Goal: Download file/media

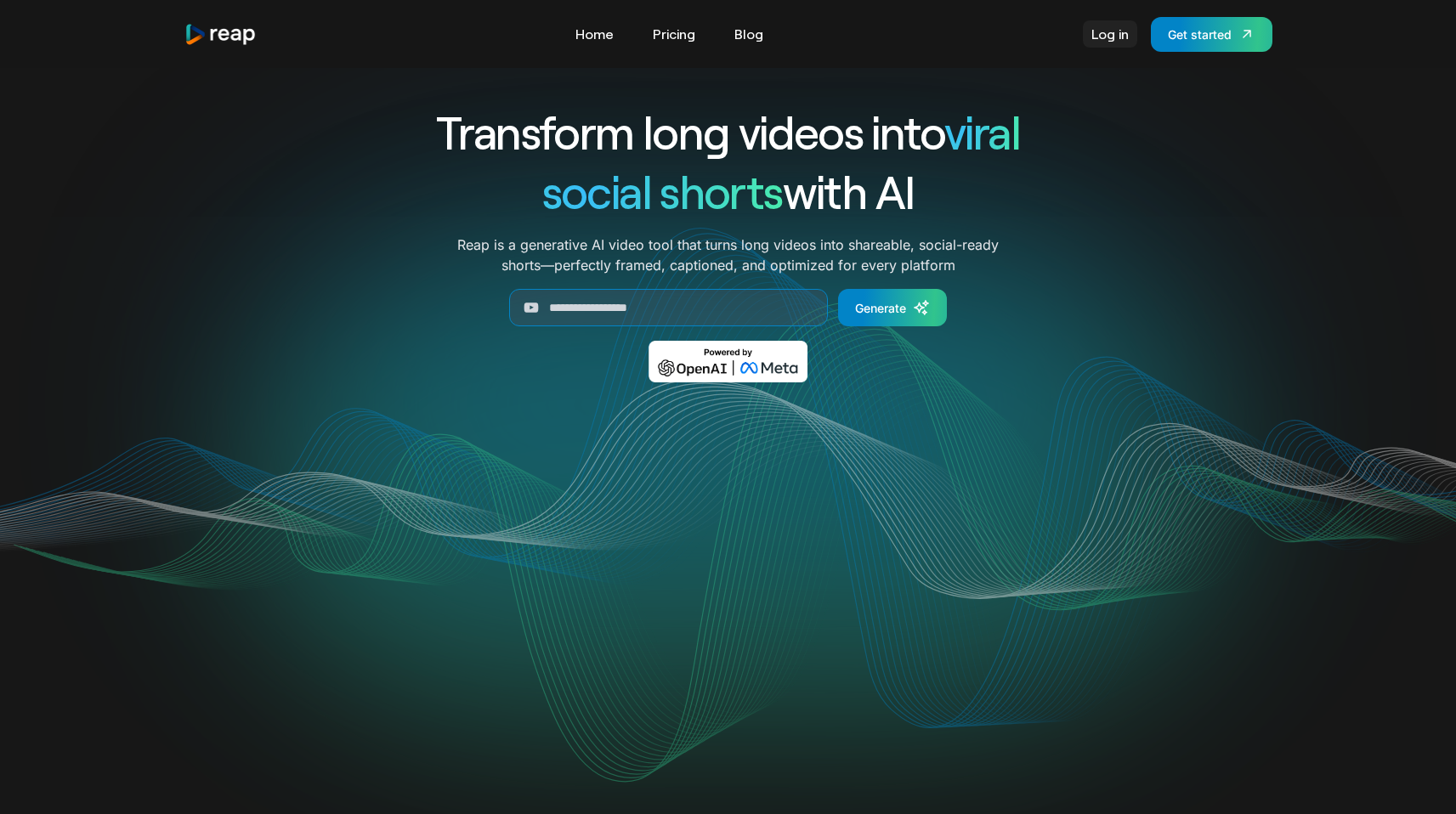
click at [1103, 42] on link "Log in" at bounding box center [1110, 34] width 54 height 27
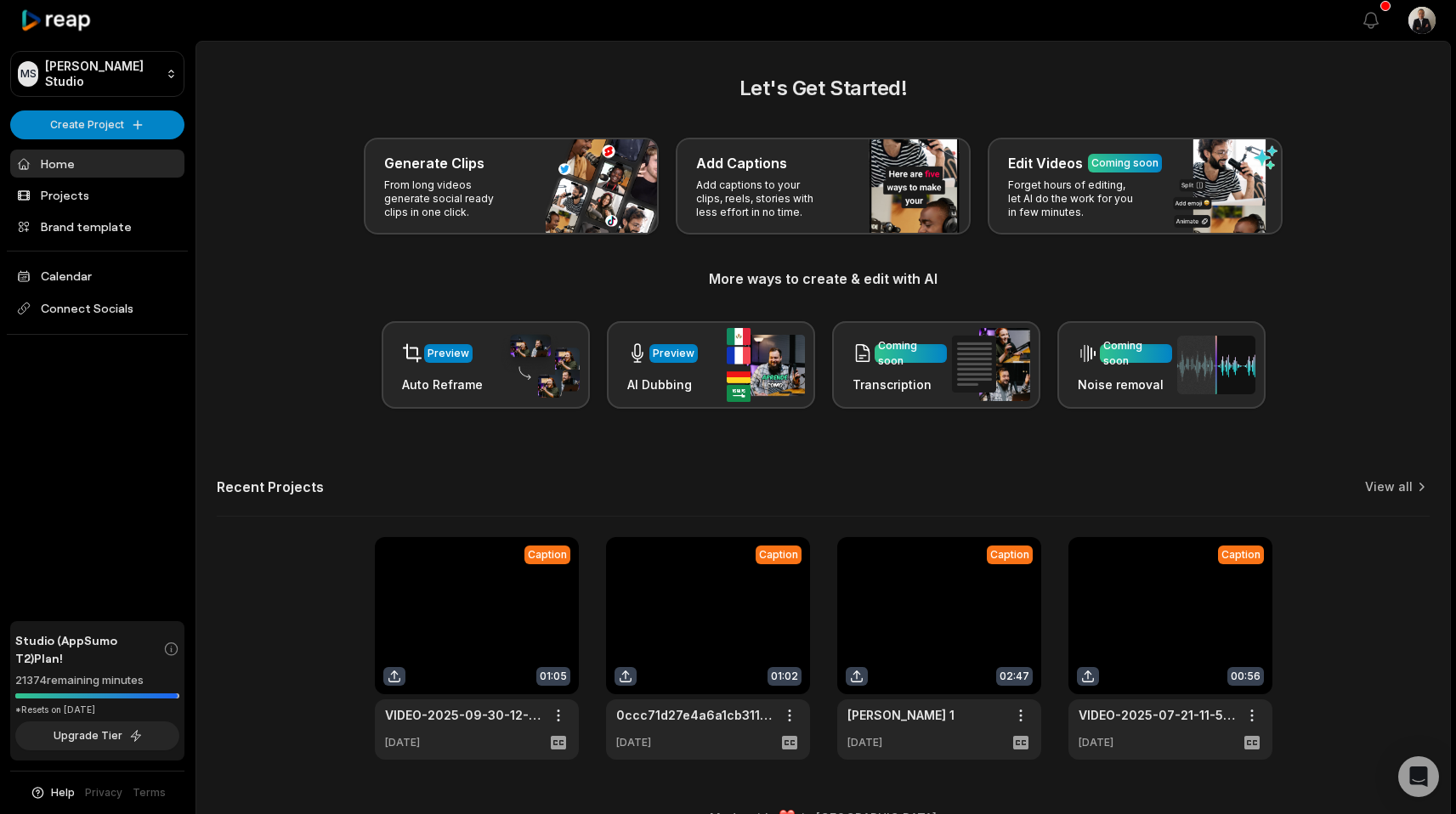
click at [732, 656] on link at bounding box center [707, 648] width 204 height 223
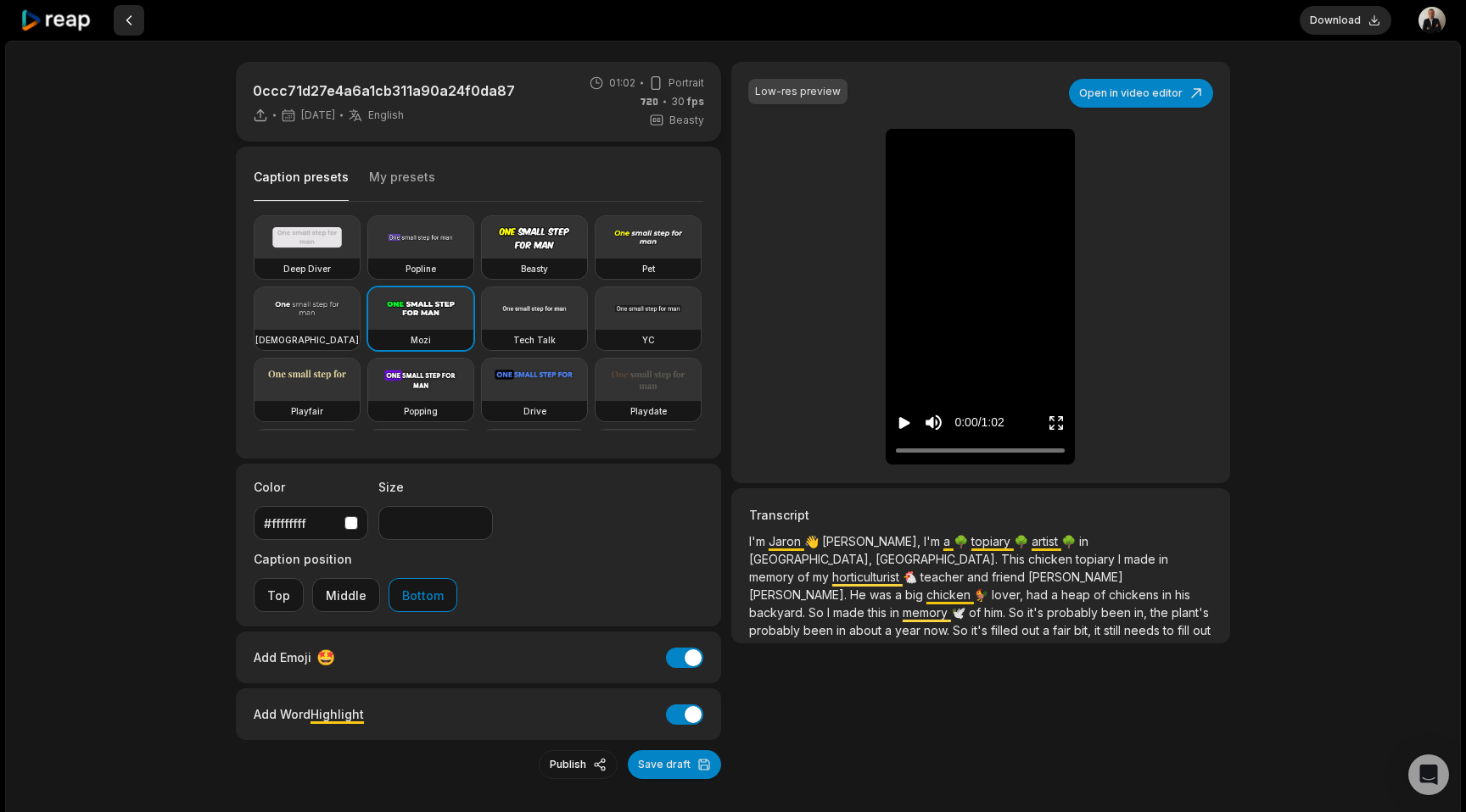
click at [134, 23] on button at bounding box center [130, 20] width 31 height 31
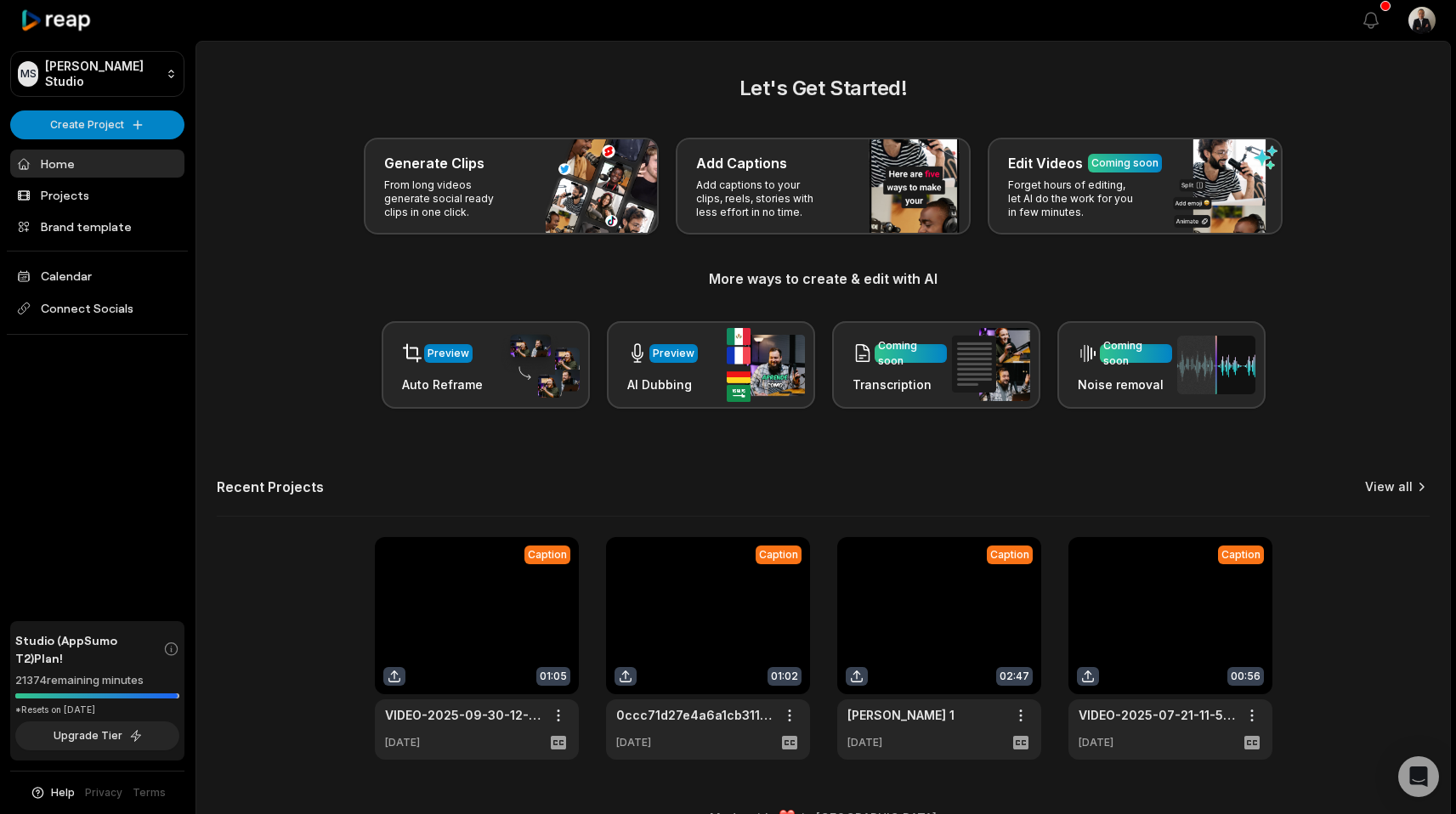
click at [1377, 485] on link "View all" at bounding box center [1388, 487] width 47 height 17
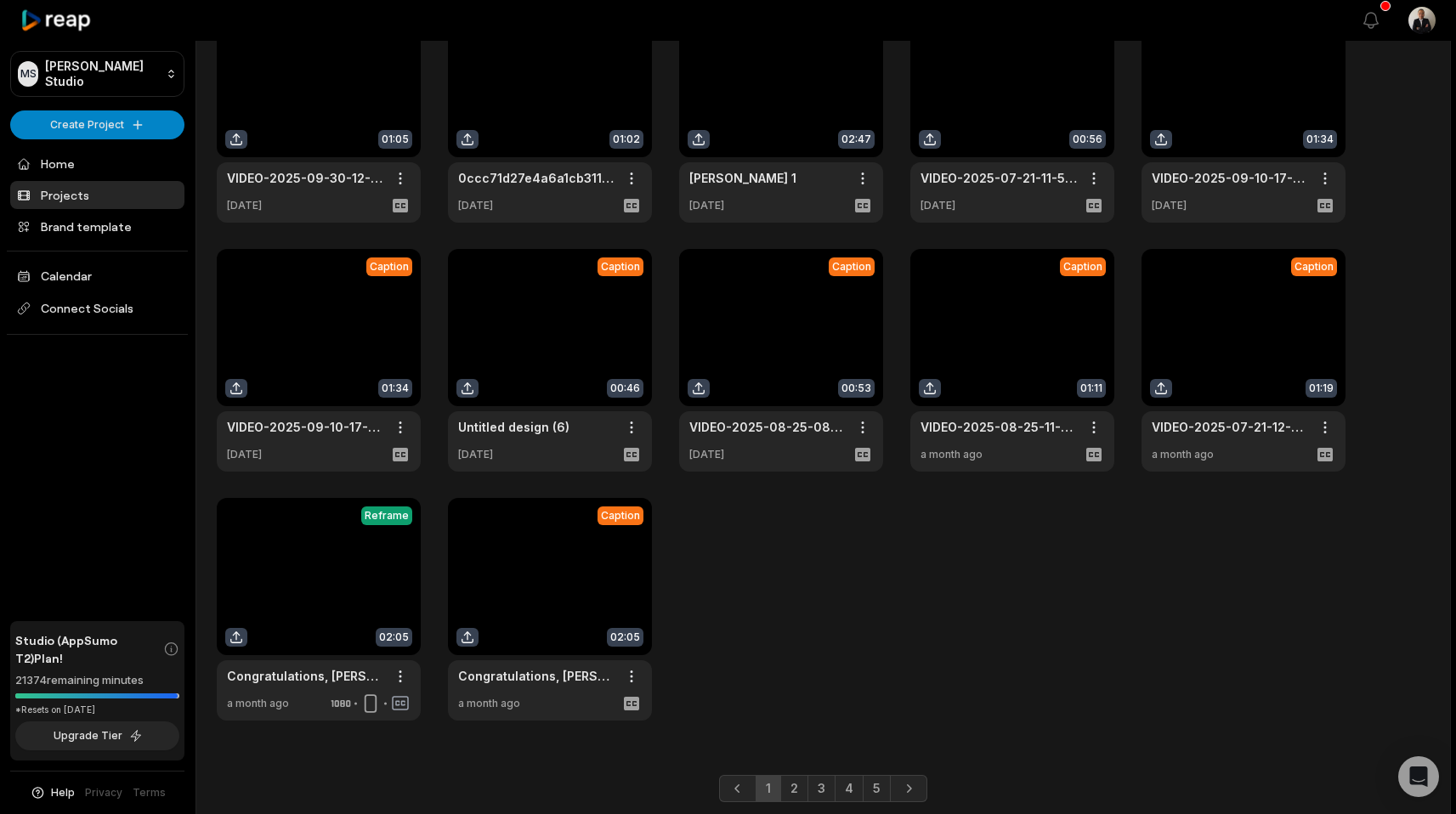
scroll to position [176, 0]
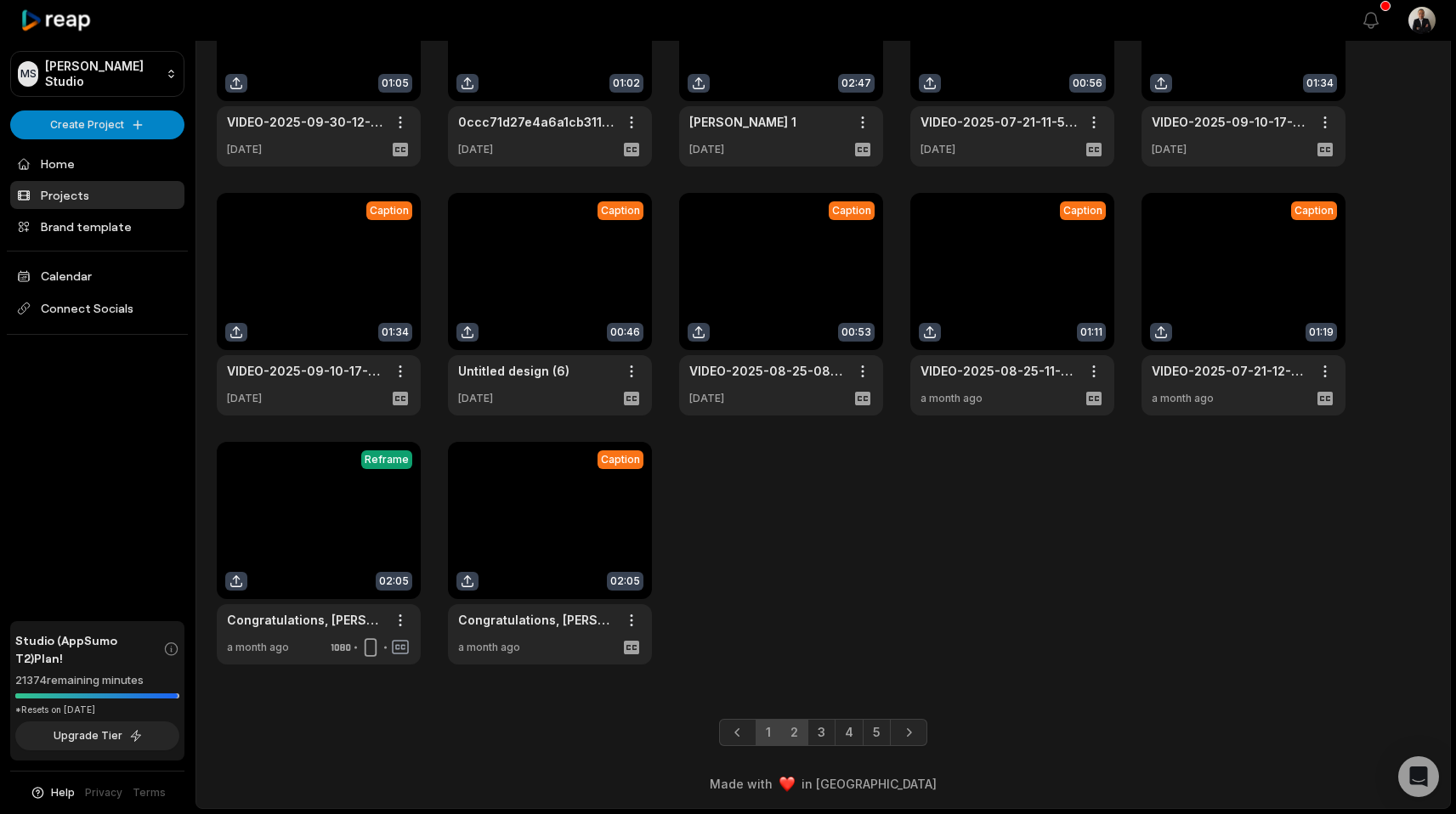
click at [803, 722] on link "2" at bounding box center [793, 733] width 28 height 27
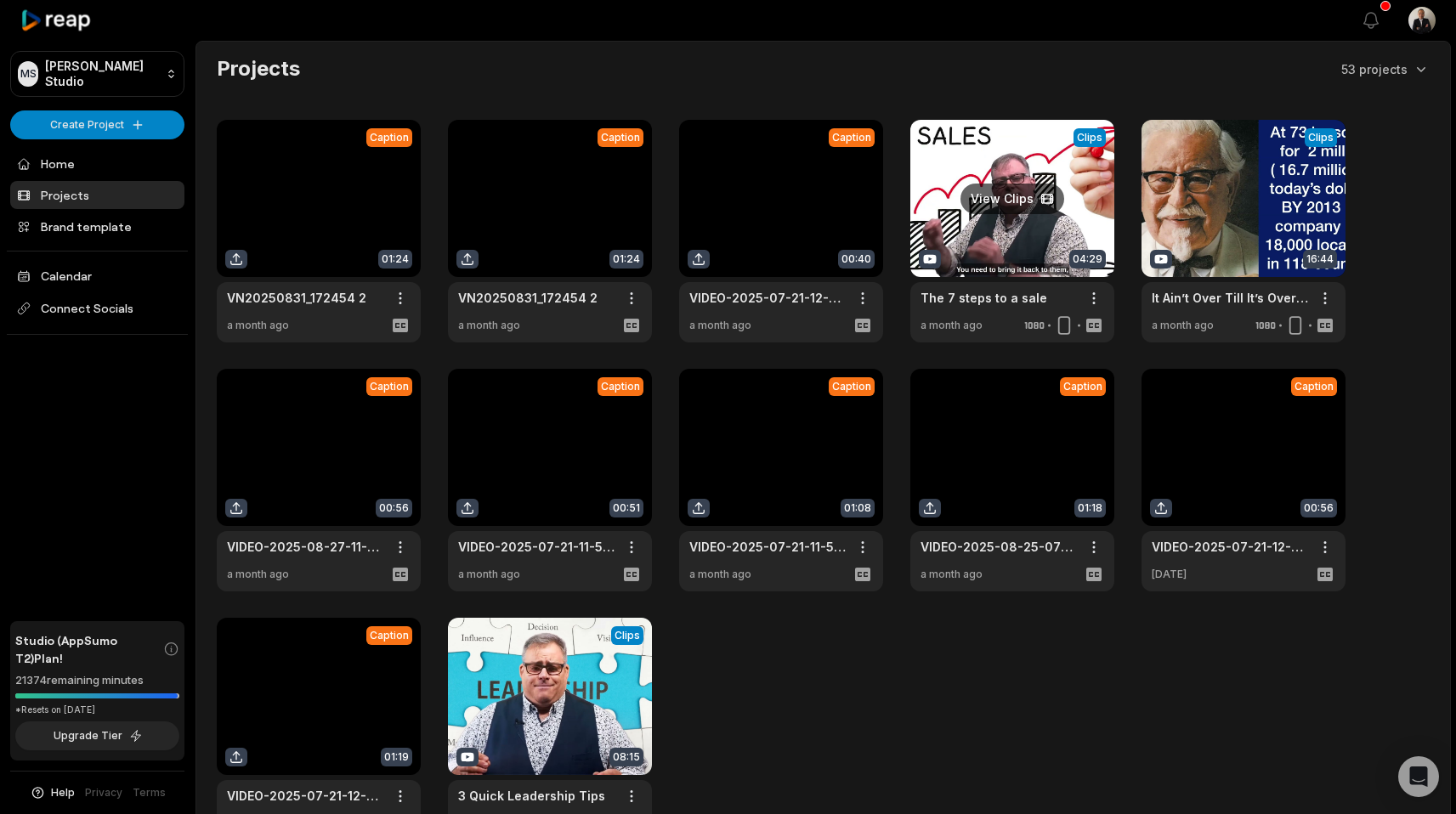
click at [964, 225] on link at bounding box center [1011, 232] width 204 height 223
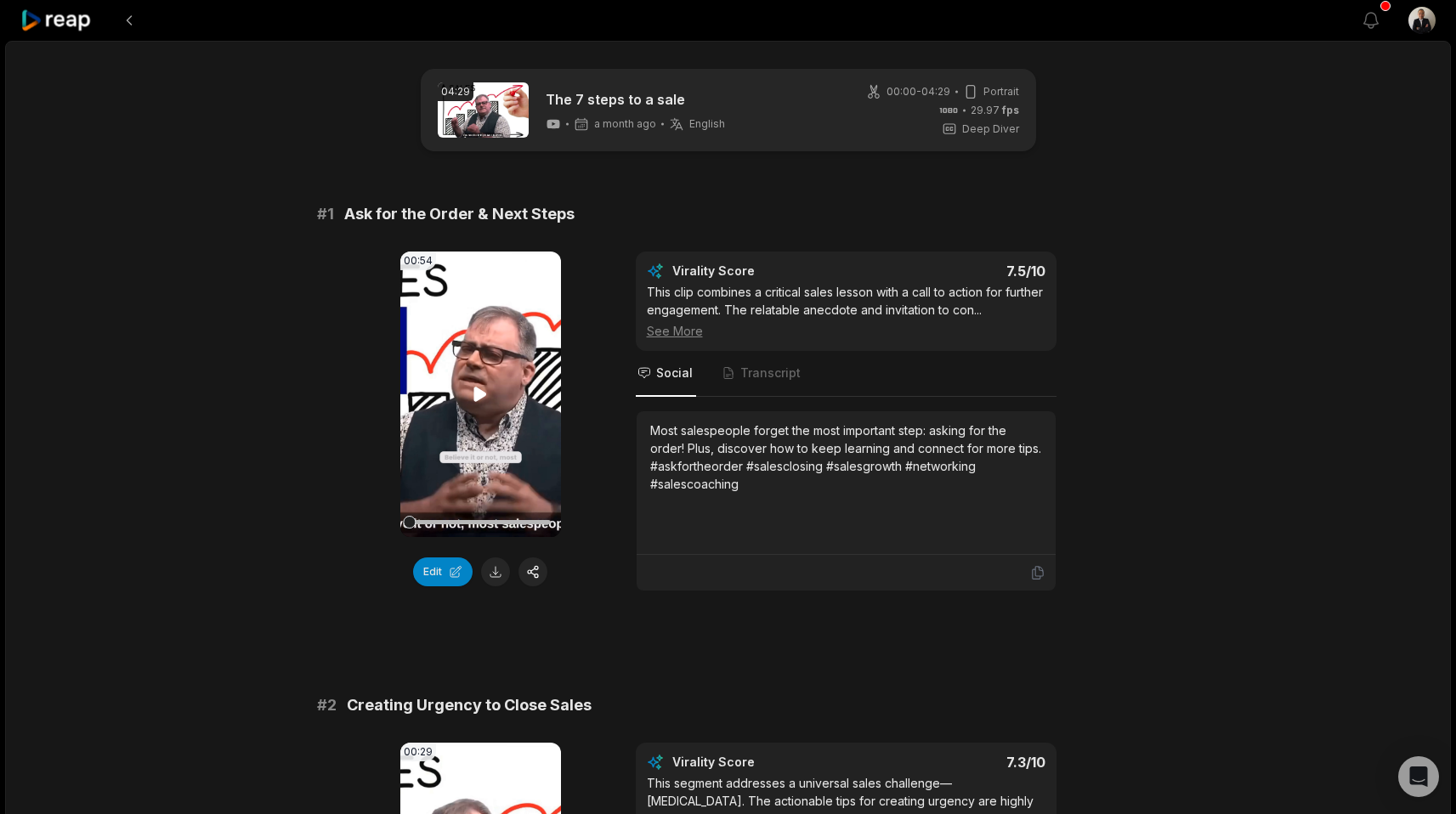
click at [465, 391] on video "Your browser does not support mp4 format." at bounding box center [480, 394] width 161 height 286
click at [496, 394] on video "Your browser does not support mp4 format." at bounding box center [480, 394] width 161 height 286
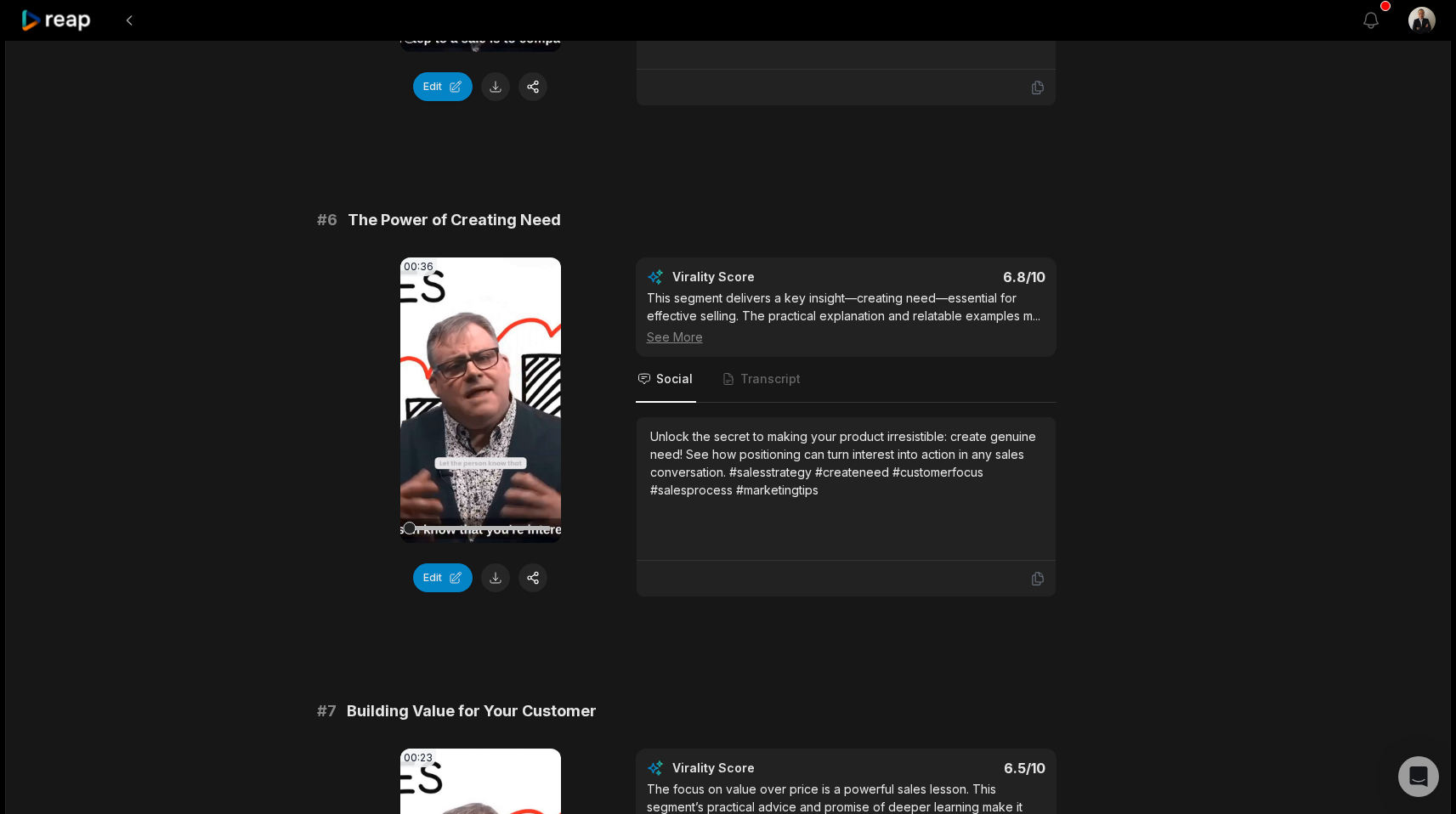
scroll to position [2871, 0]
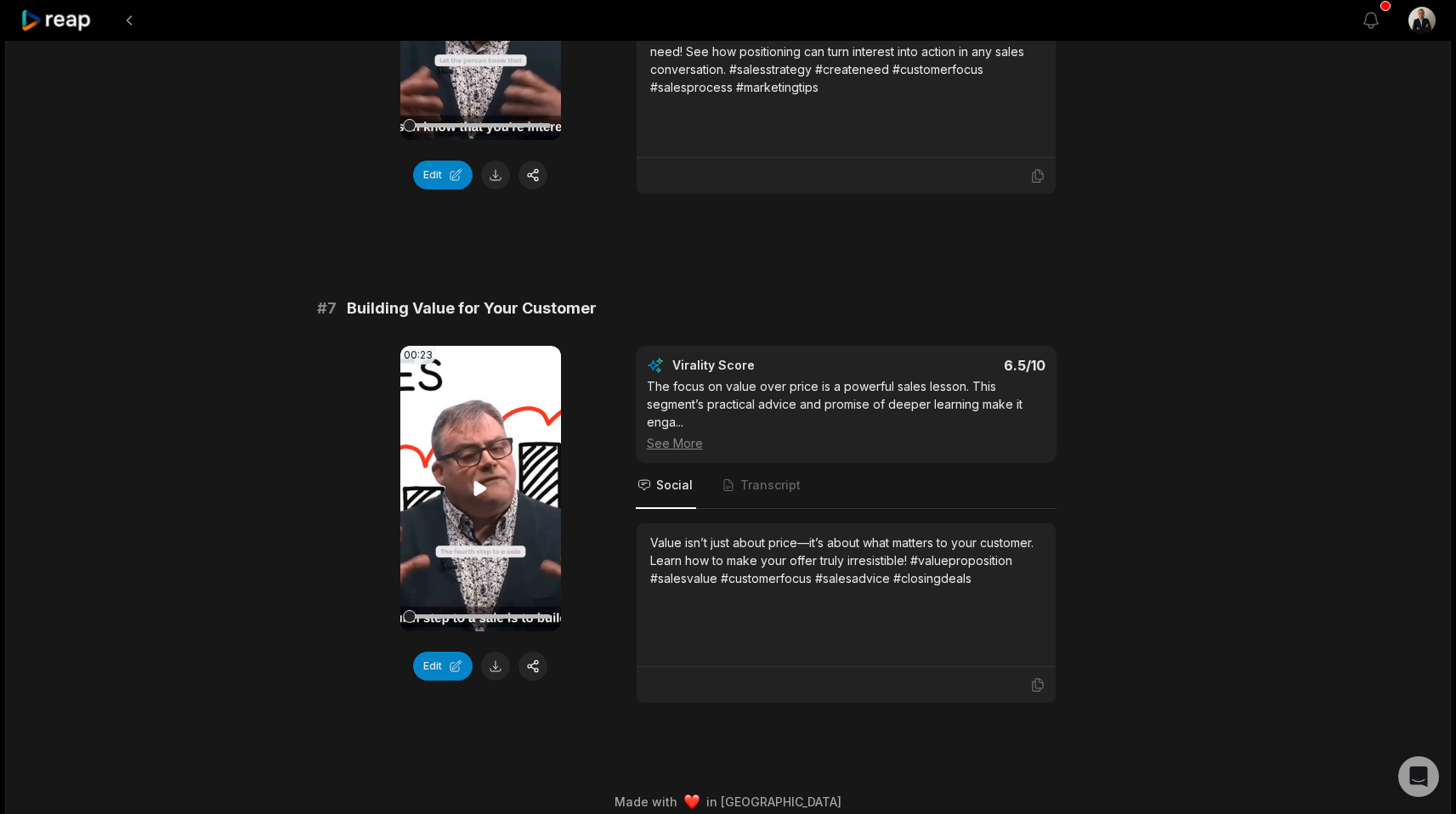
click at [480, 479] on icon at bounding box center [480, 488] width 20 height 20
click at [479, 481] on icon at bounding box center [480, 487] width 13 height 15
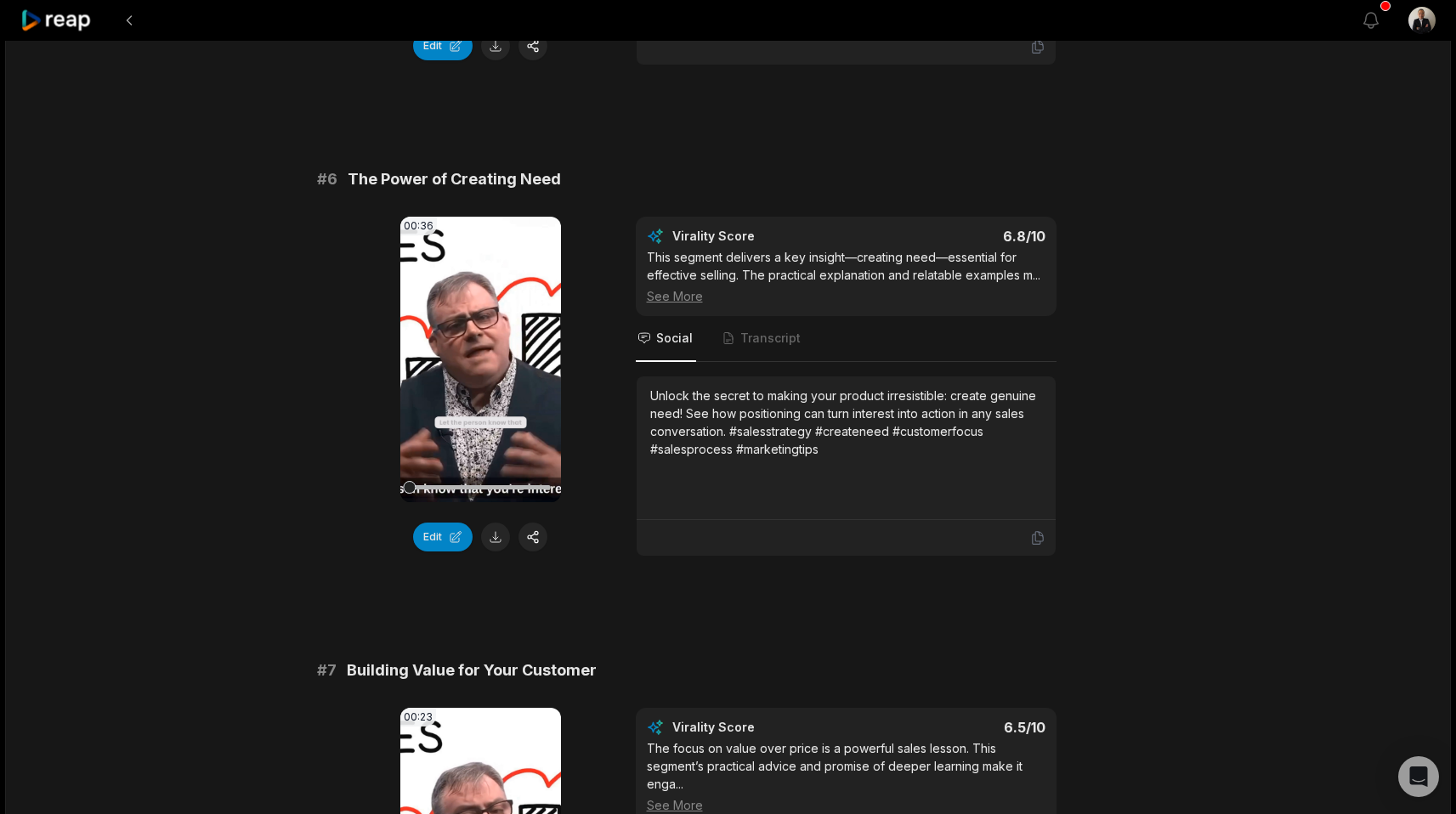
scroll to position [2184, 0]
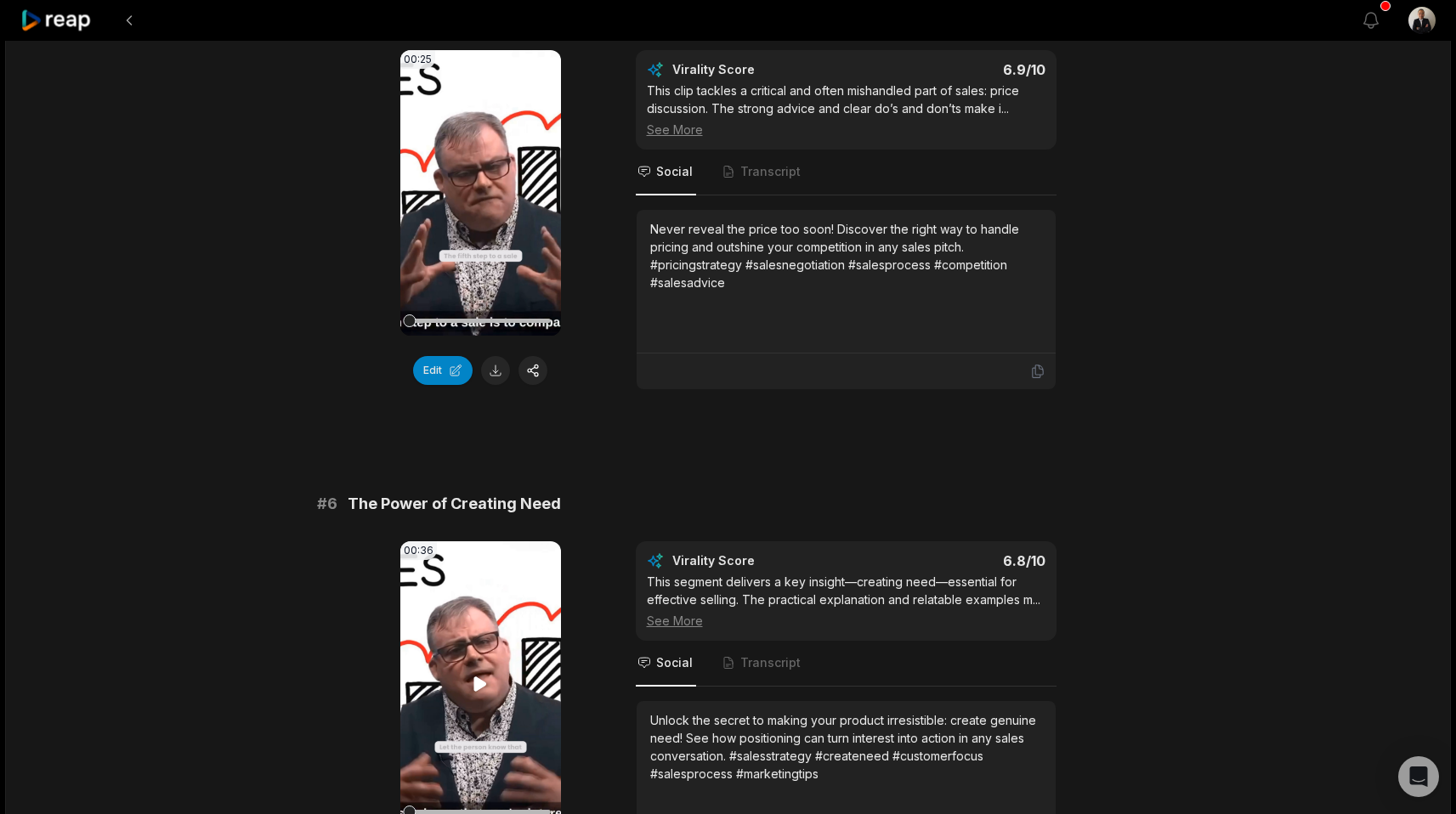
click at [475, 674] on icon at bounding box center [480, 684] width 20 height 20
click at [128, 26] on button at bounding box center [130, 20] width 31 height 31
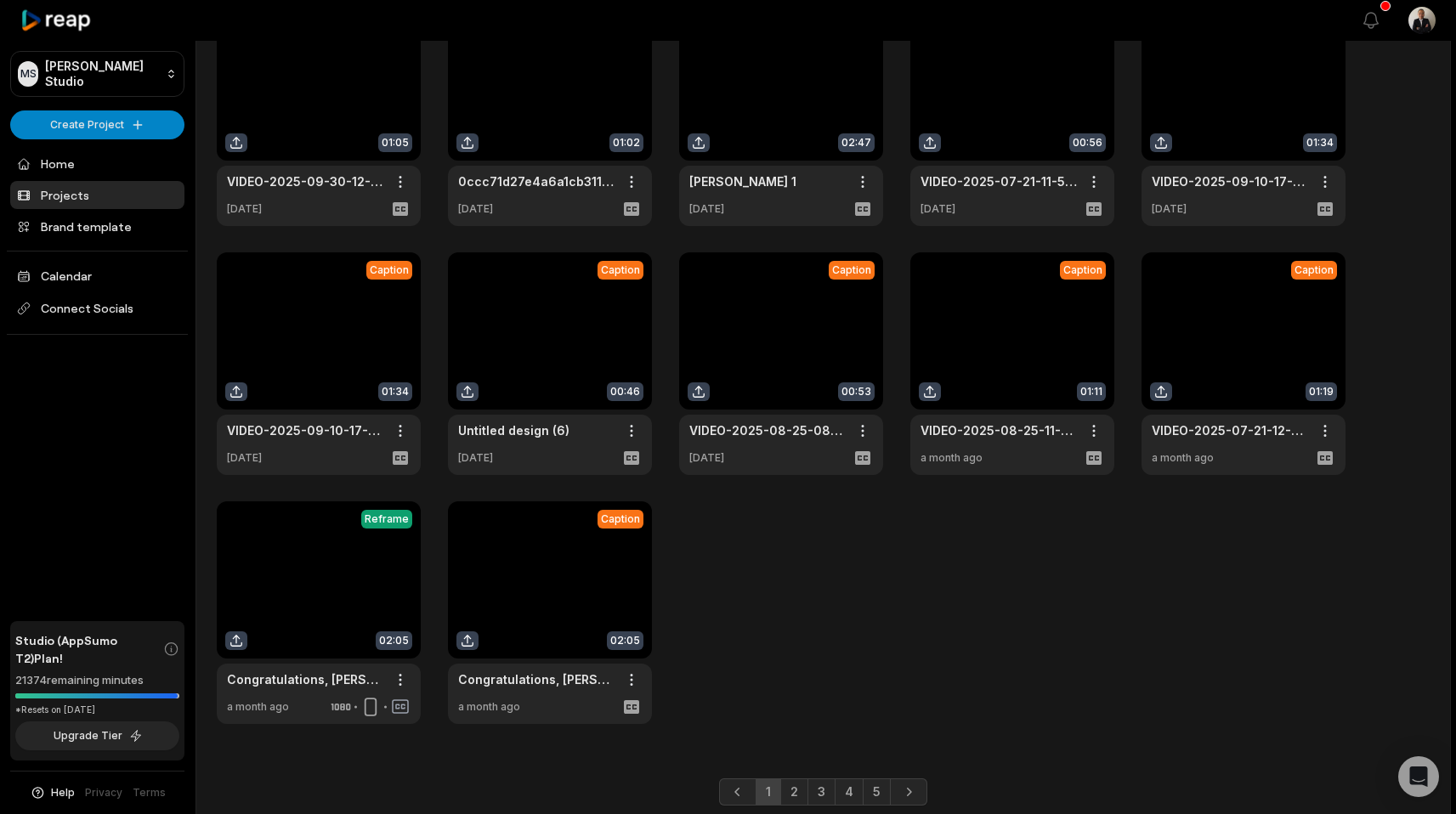
scroll to position [176, 0]
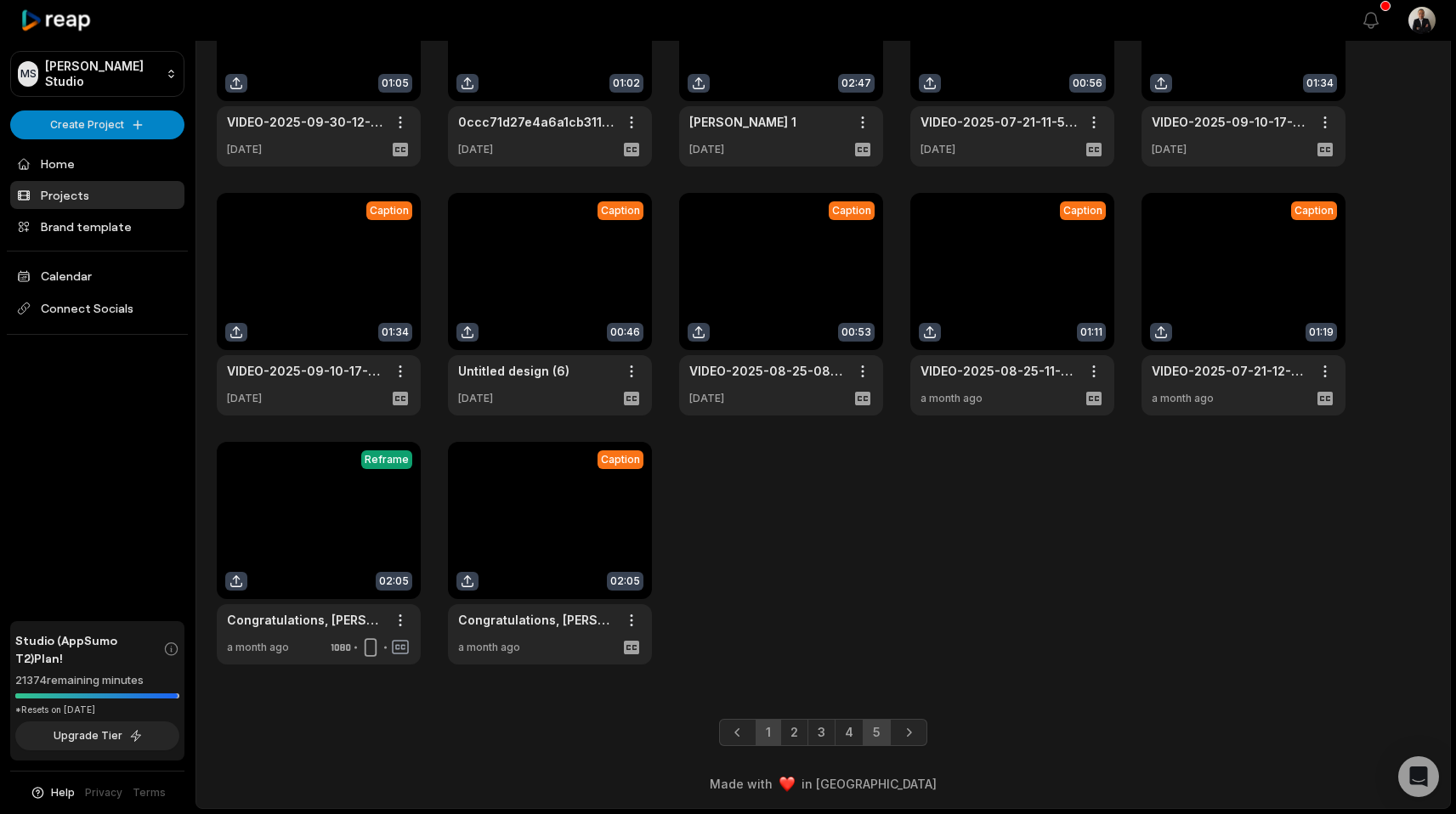
click at [869, 741] on link "5" at bounding box center [876, 733] width 28 height 27
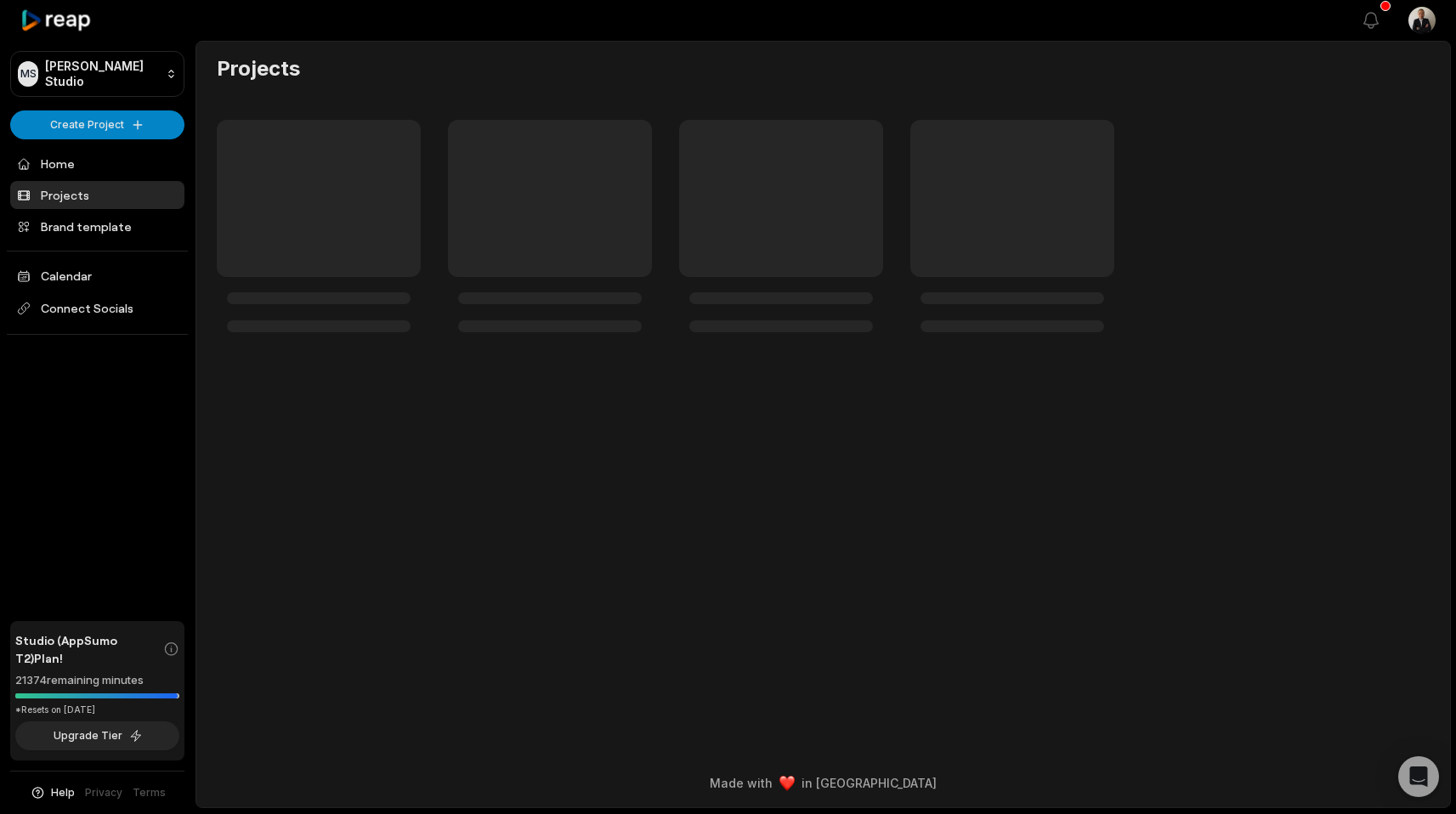
scroll to position [0, 0]
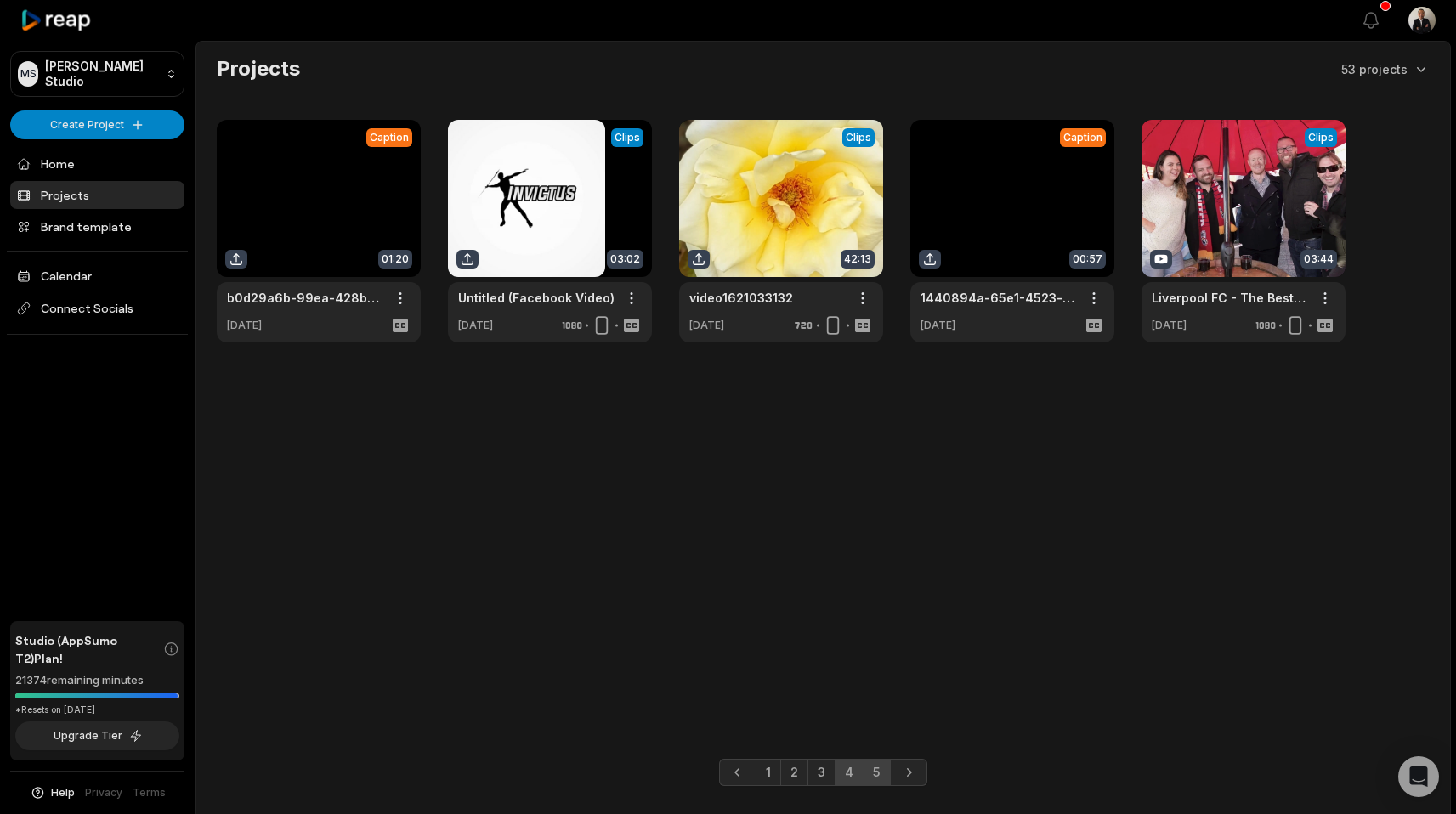
click at [841, 779] on link "4" at bounding box center [849, 772] width 29 height 27
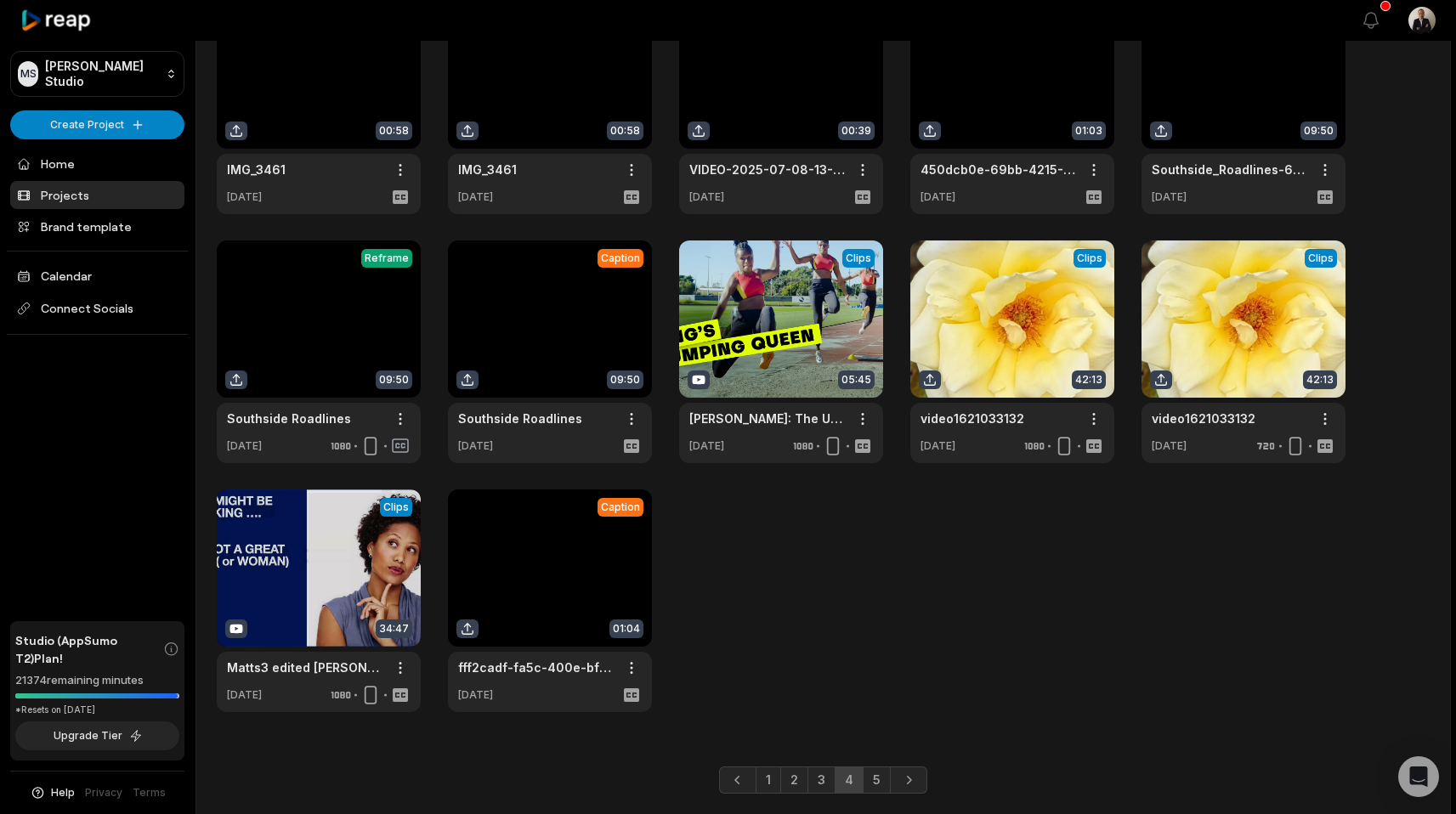
scroll to position [141, 0]
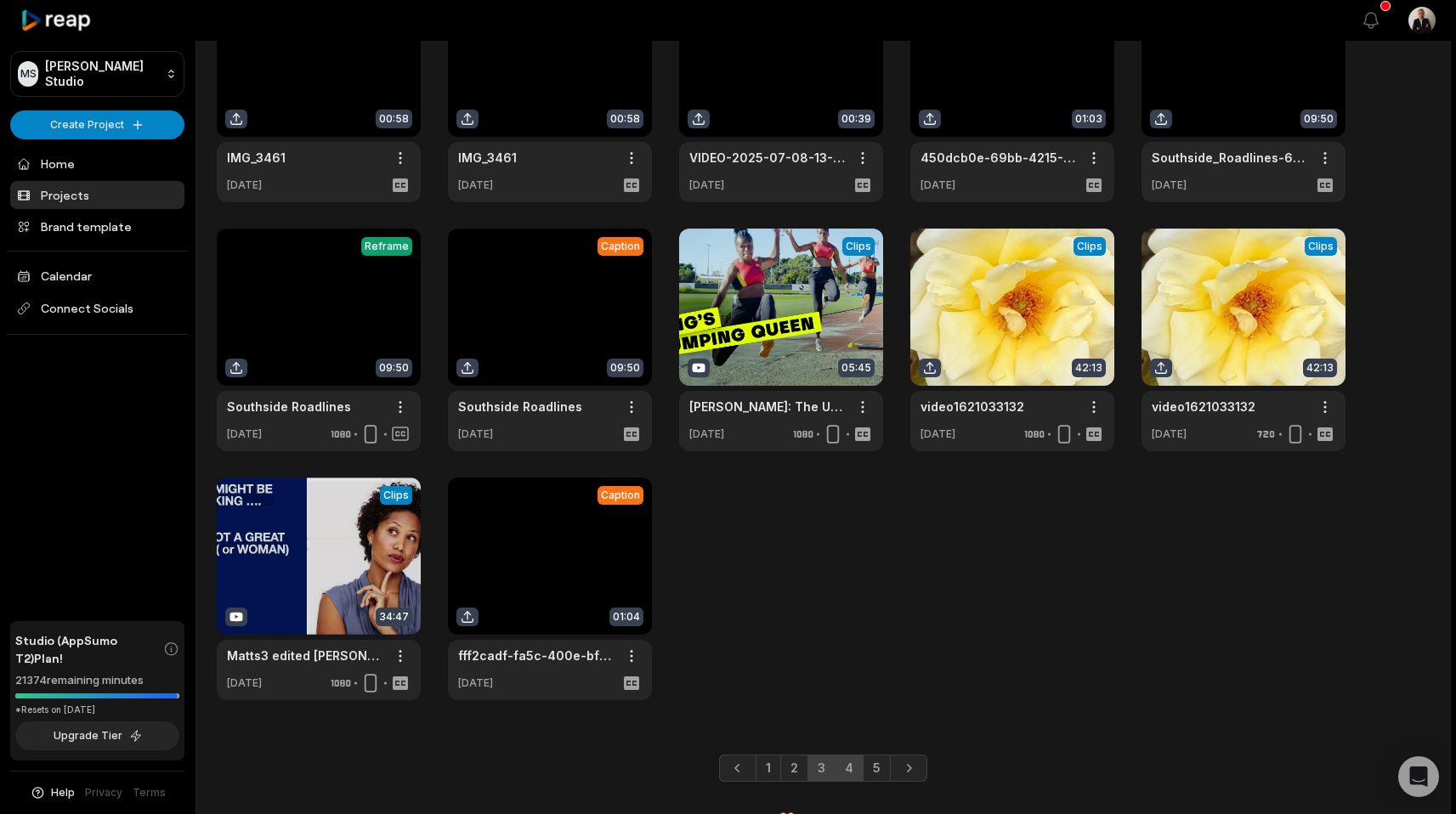
click at [821, 761] on link "3" at bounding box center [821, 768] width 28 height 27
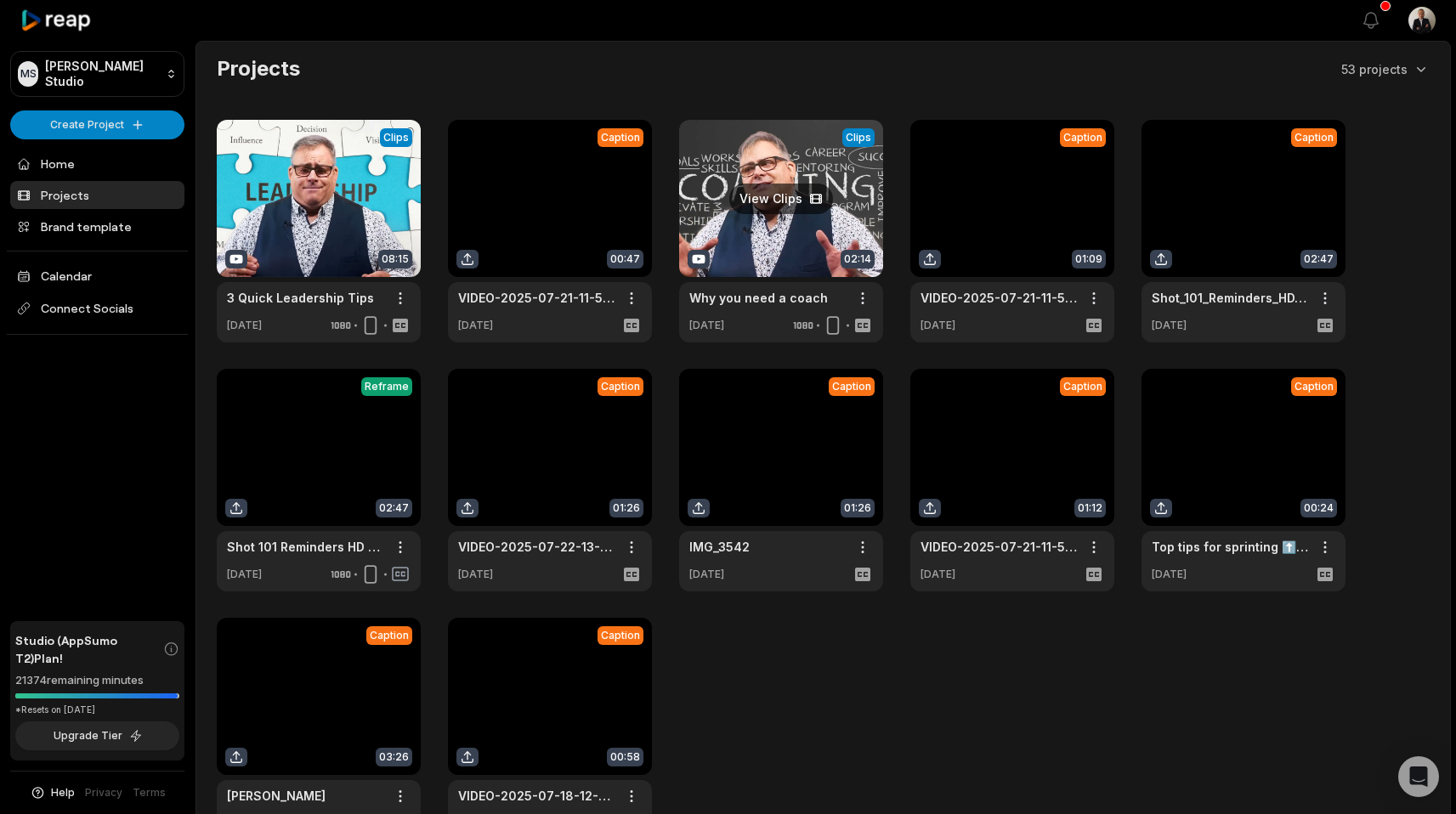
click at [760, 230] on link at bounding box center [781, 232] width 204 height 223
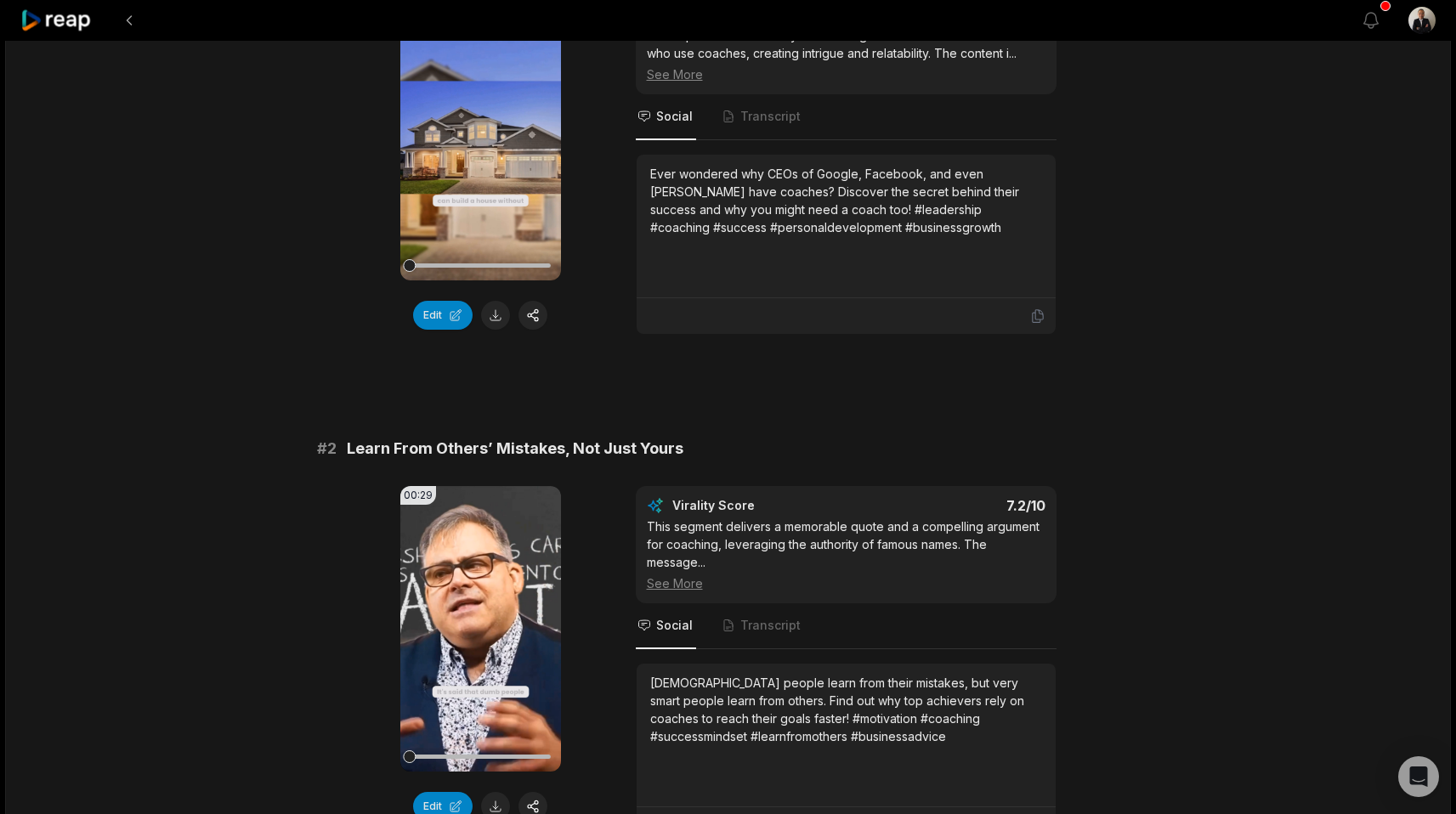
scroll to position [294, 0]
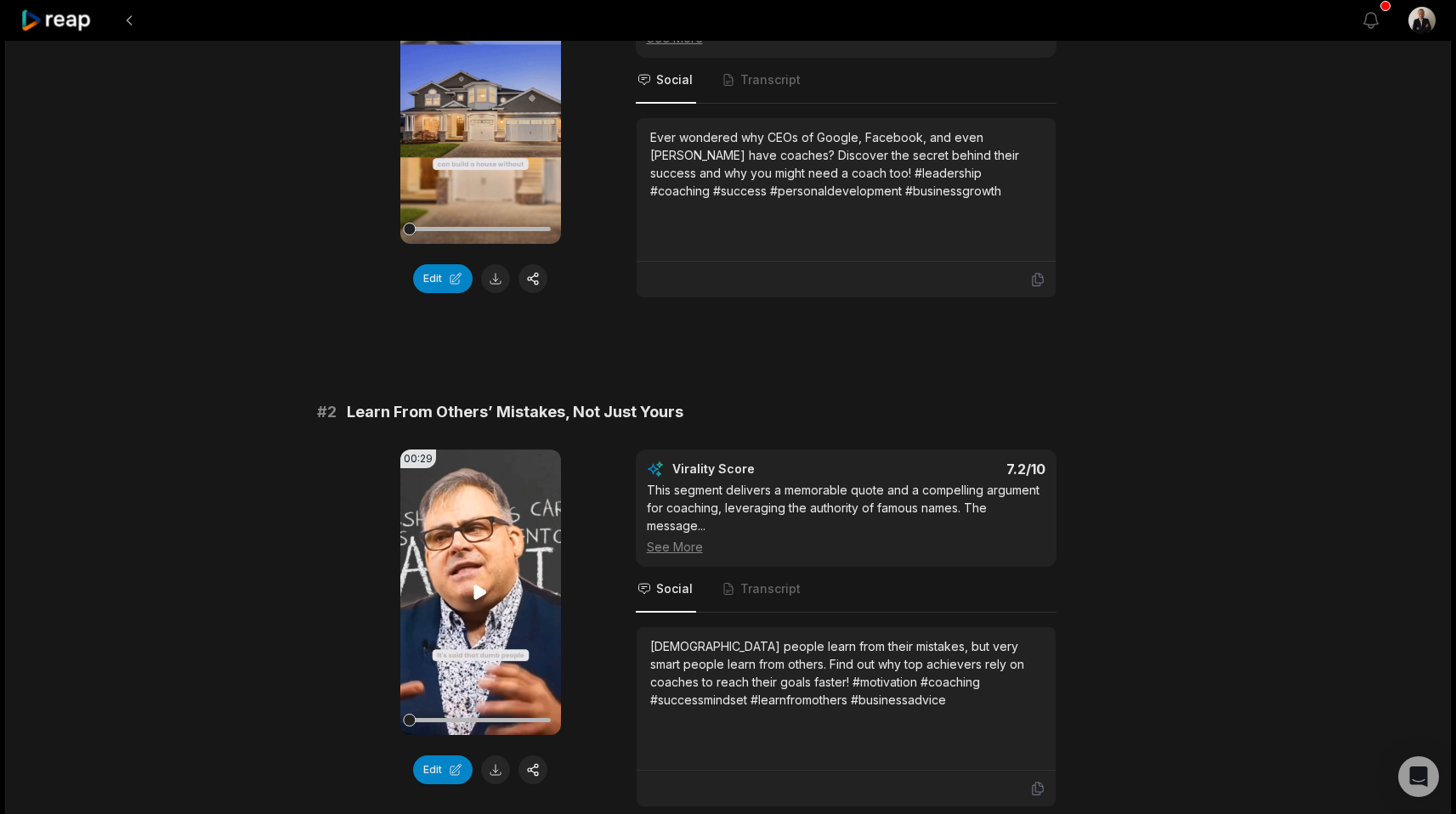
click at [478, 583] on icon at bounding box center [480, 592] width 20 height 20
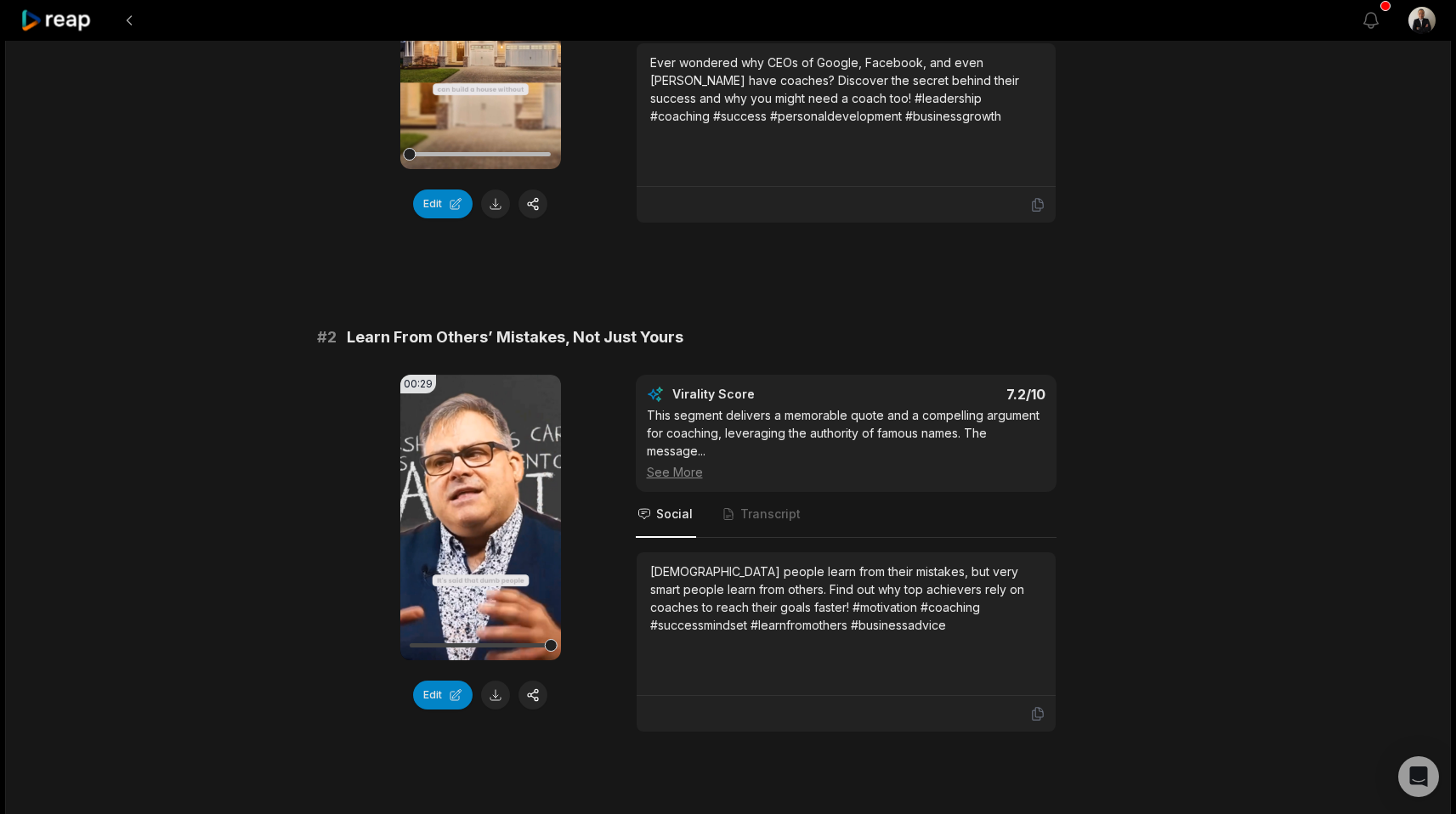
scroll to position [518, 0]
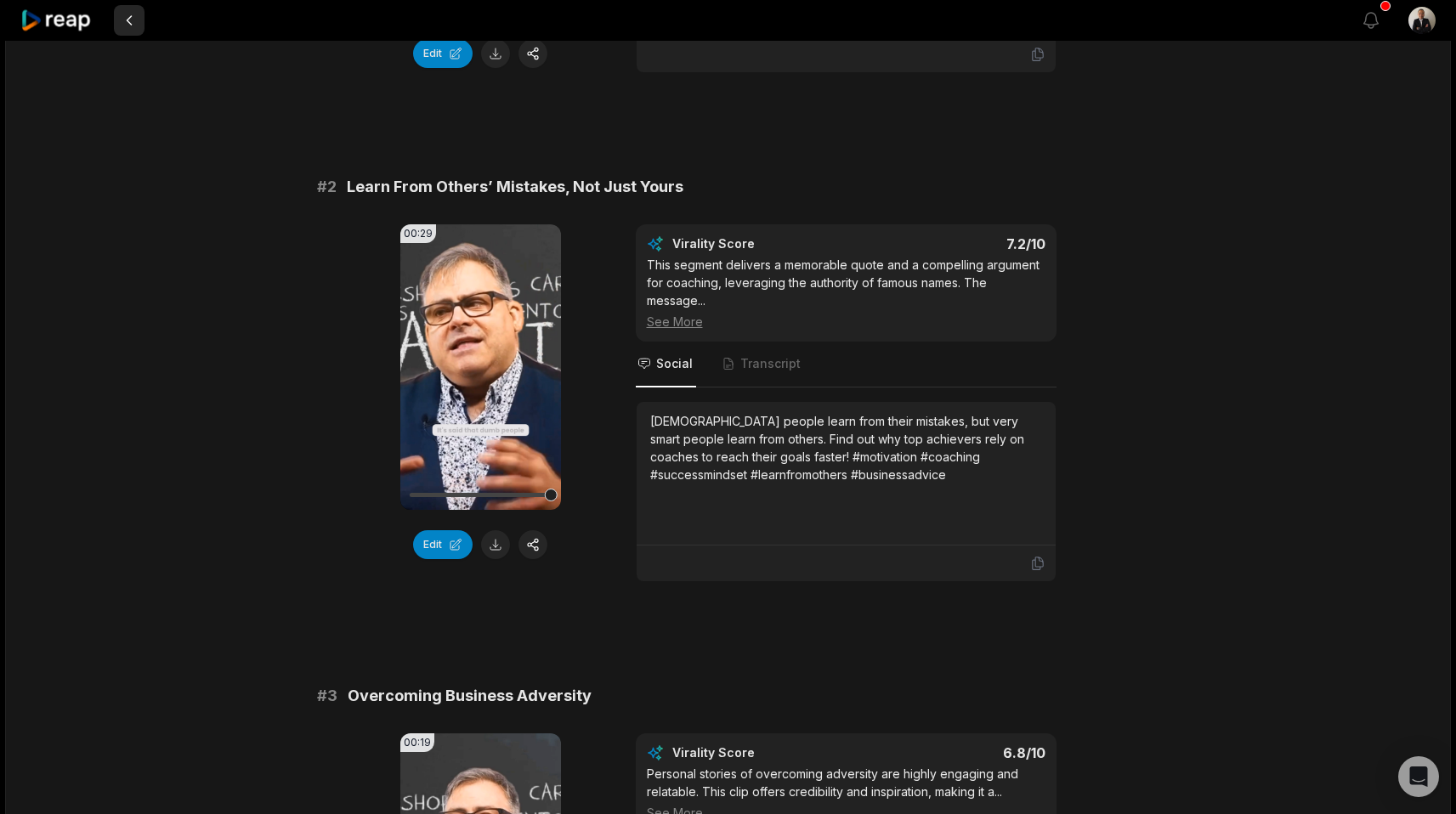
click at [128, 23] on button at bounding box center [130, 20] width 31 height 31
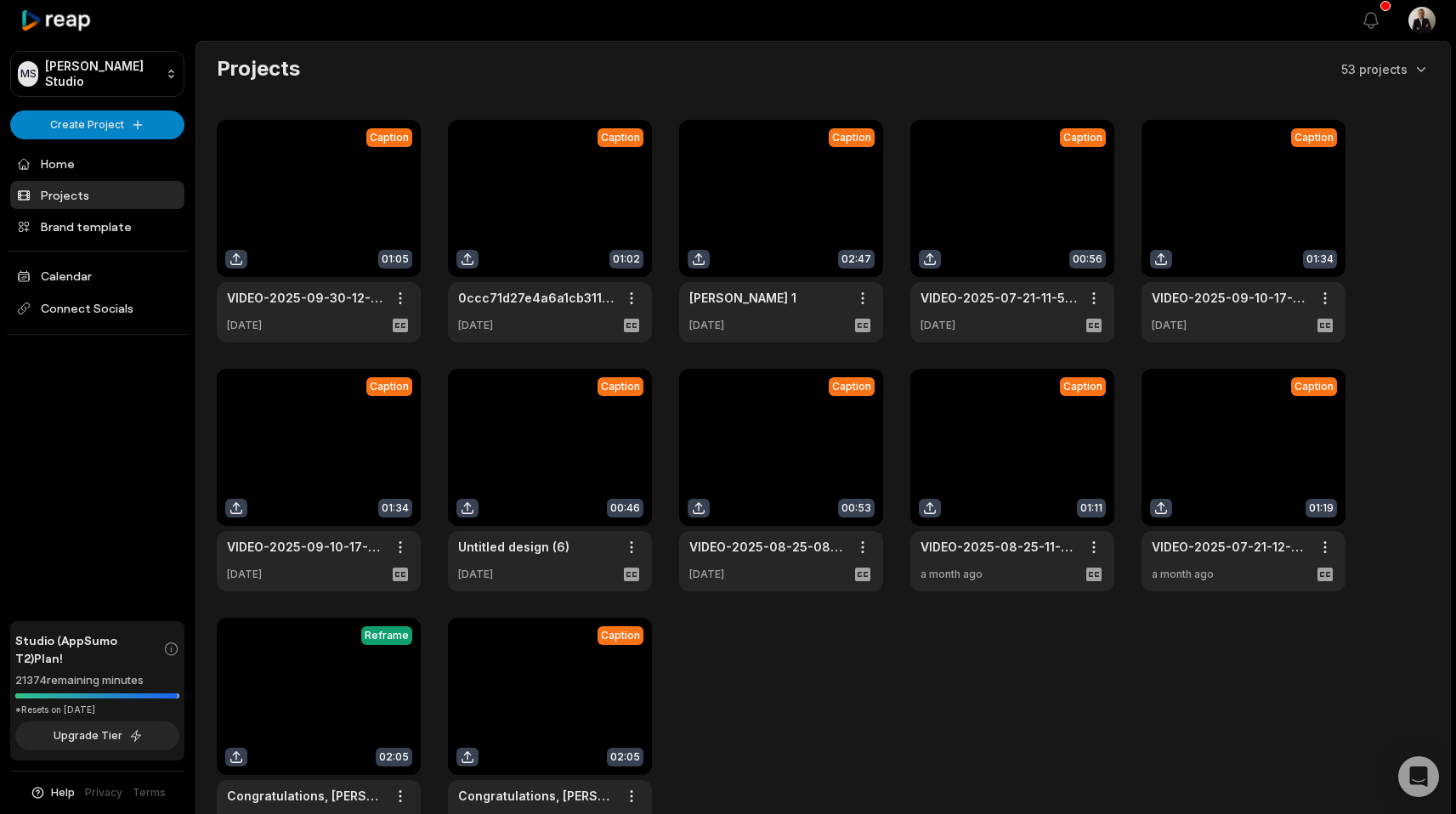
scroll to position [518, 0]
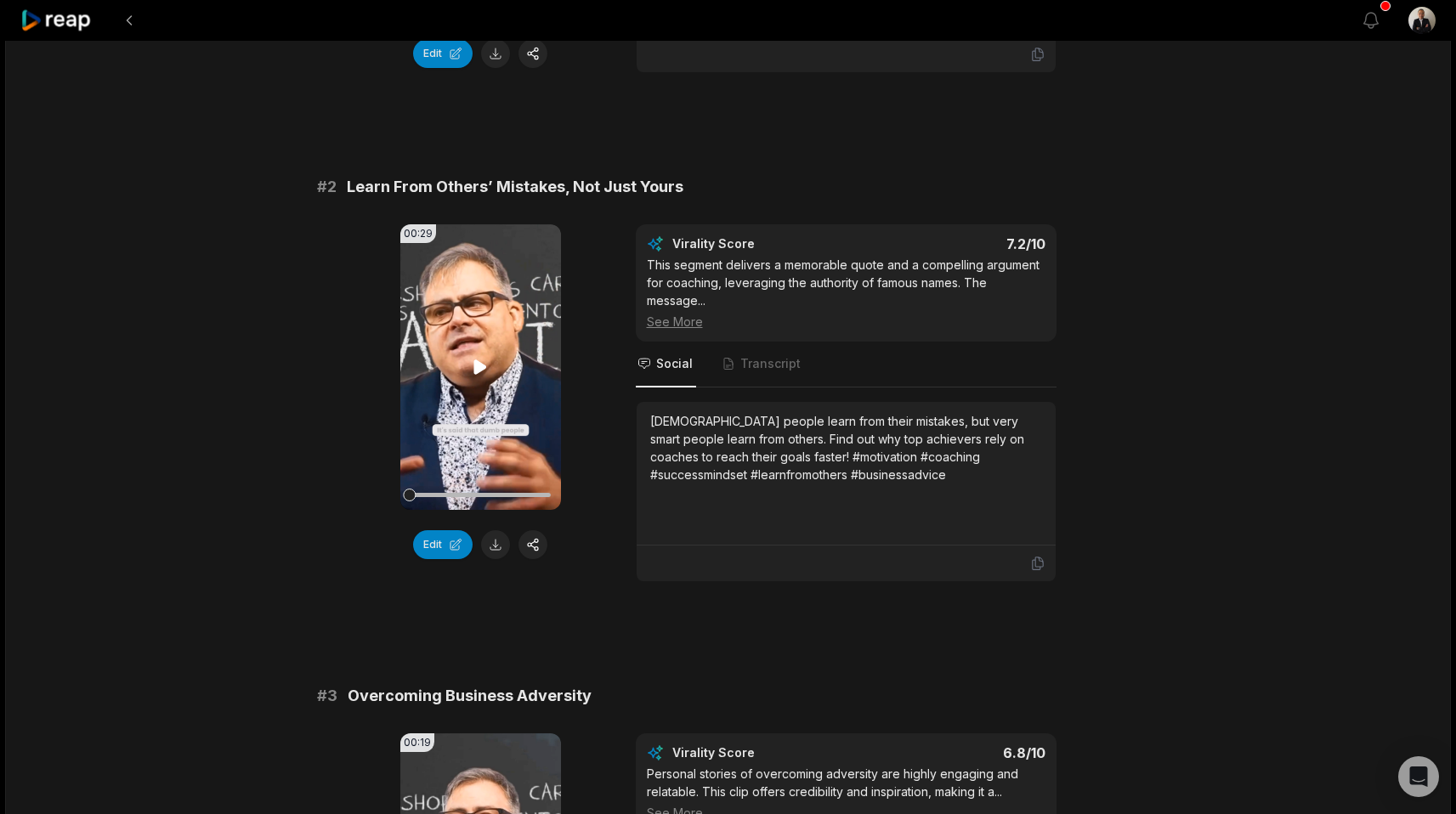
click at [472, 361] on icon at bounding box center [480, 366] width 20 height 20
click at [485, 544] on button at bounding box center [495, 545] width 29 height 29
click at [744, 369] on span "Transcript" at bounding box center [770, 364] width 60 height 17
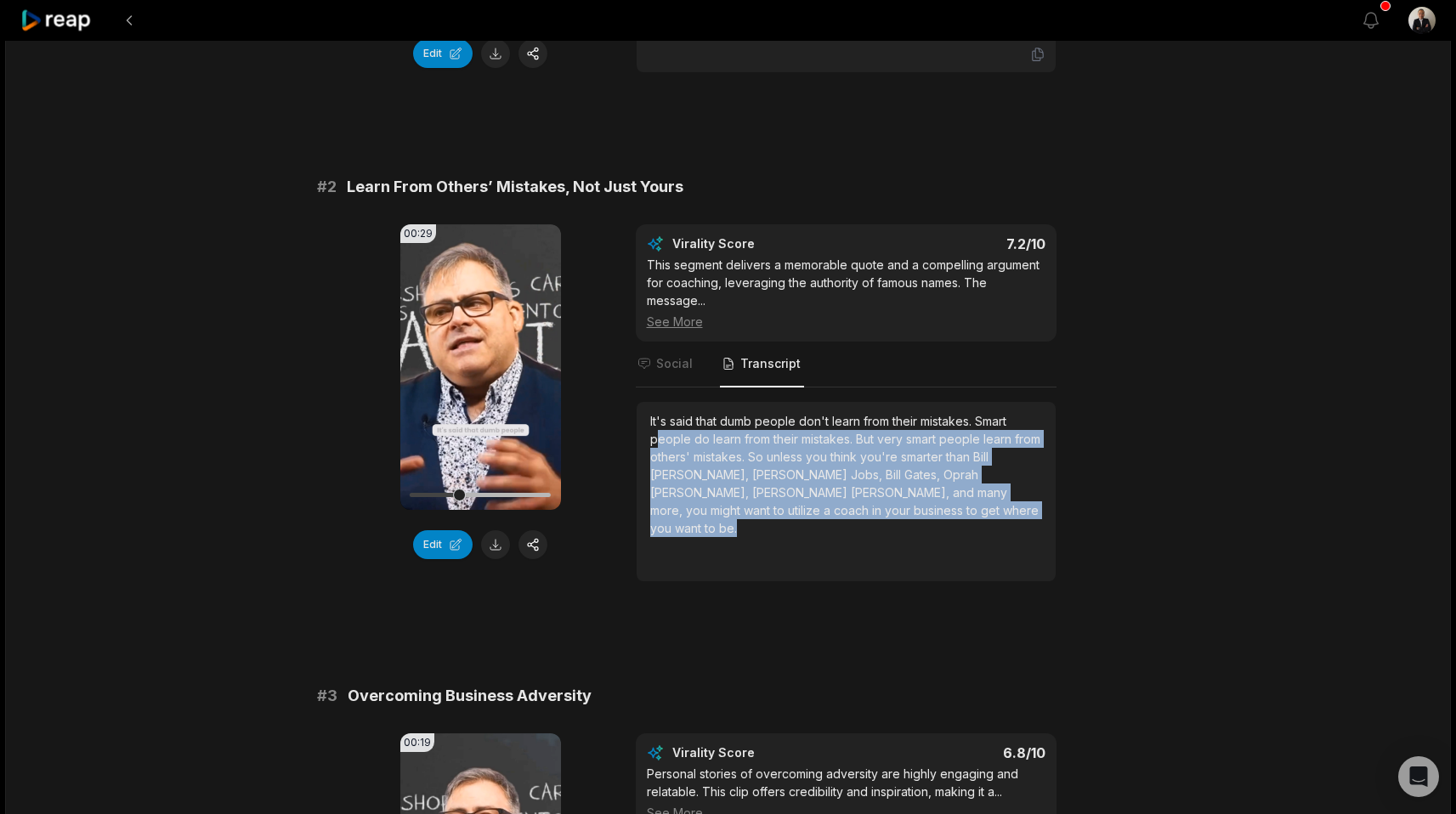
drag, startPoint x: 767, startPoint y: 520, endPoint x: 653, endPoint y: 433, distance: 143.4
click at [653, 433] on div "It's said that dumb people don't learn from their mistakes. [DEMOGRAPHIC_DATA] …" at bounding box center [846, 491] width 391 height 159
drag, startPoint x: 833, startPoint y: 538, endPoint x: 818, endPoint y: 534, distance: 15.5
click at [827, 538] on div "It's said that dumb people don't learn from their mistakes. [DEMOGRAPHIC_DATA] …" at bounding box center [846, 491] width 391 height 159
drag, startPoint x: 805, startPoint y: 526, endPoint x: 640, endPoint y: 416, distance: 198.3
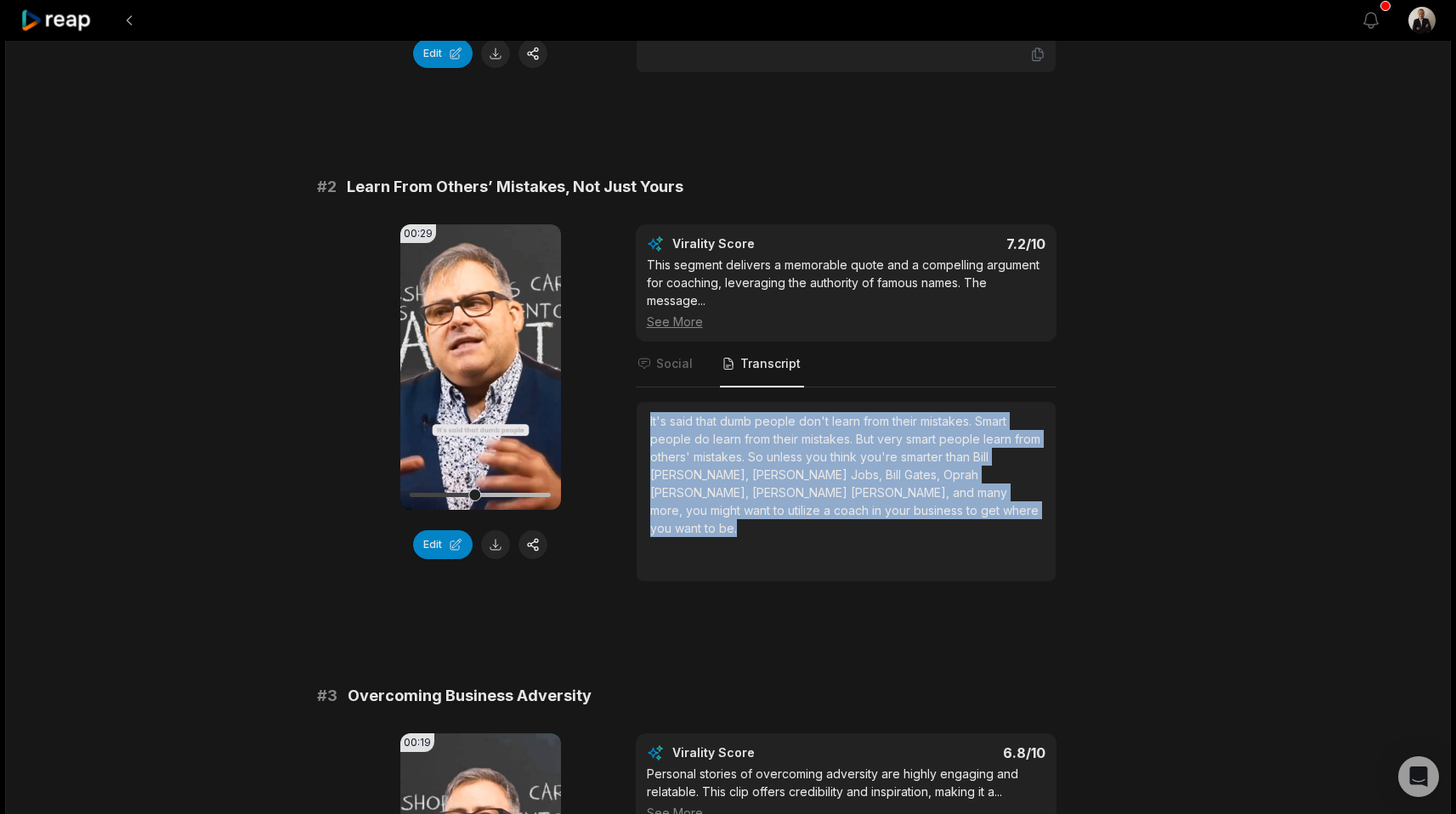
click at [640, 416] on div "It's said that dumb people don't learn from their mistakes. [DEMOGRAPHIC_DATA] …" at bounding box center [846, 491] width 418 height 179
copy div "It's said that dumb people don't learn from their mistakes. [DEMOGRAPHIC_DATA] …"
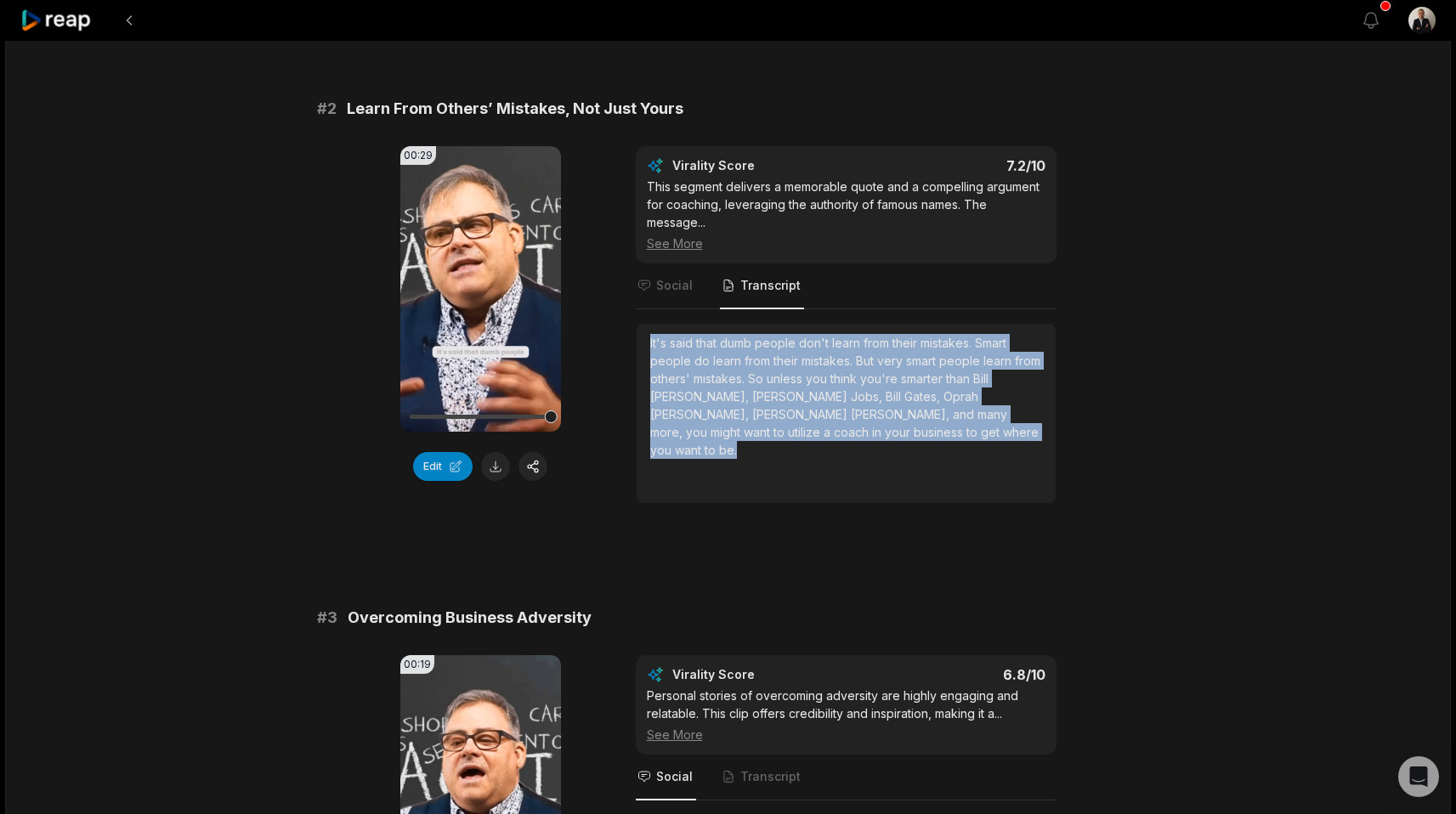
scroll to position [705, 0]
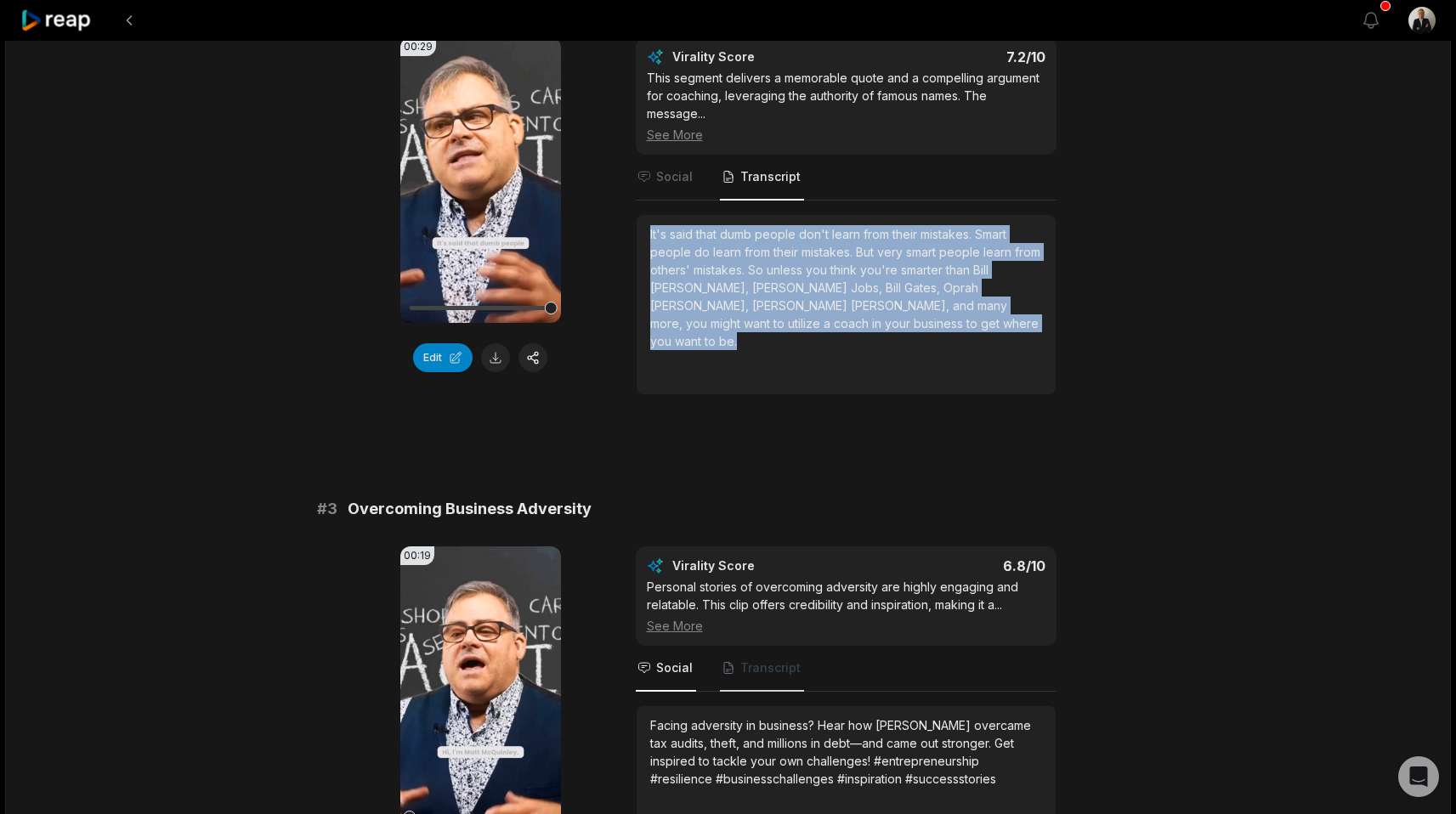
click at [735, 672] on span "Transcript" at bounding box center [761, 669] width 84 height 46
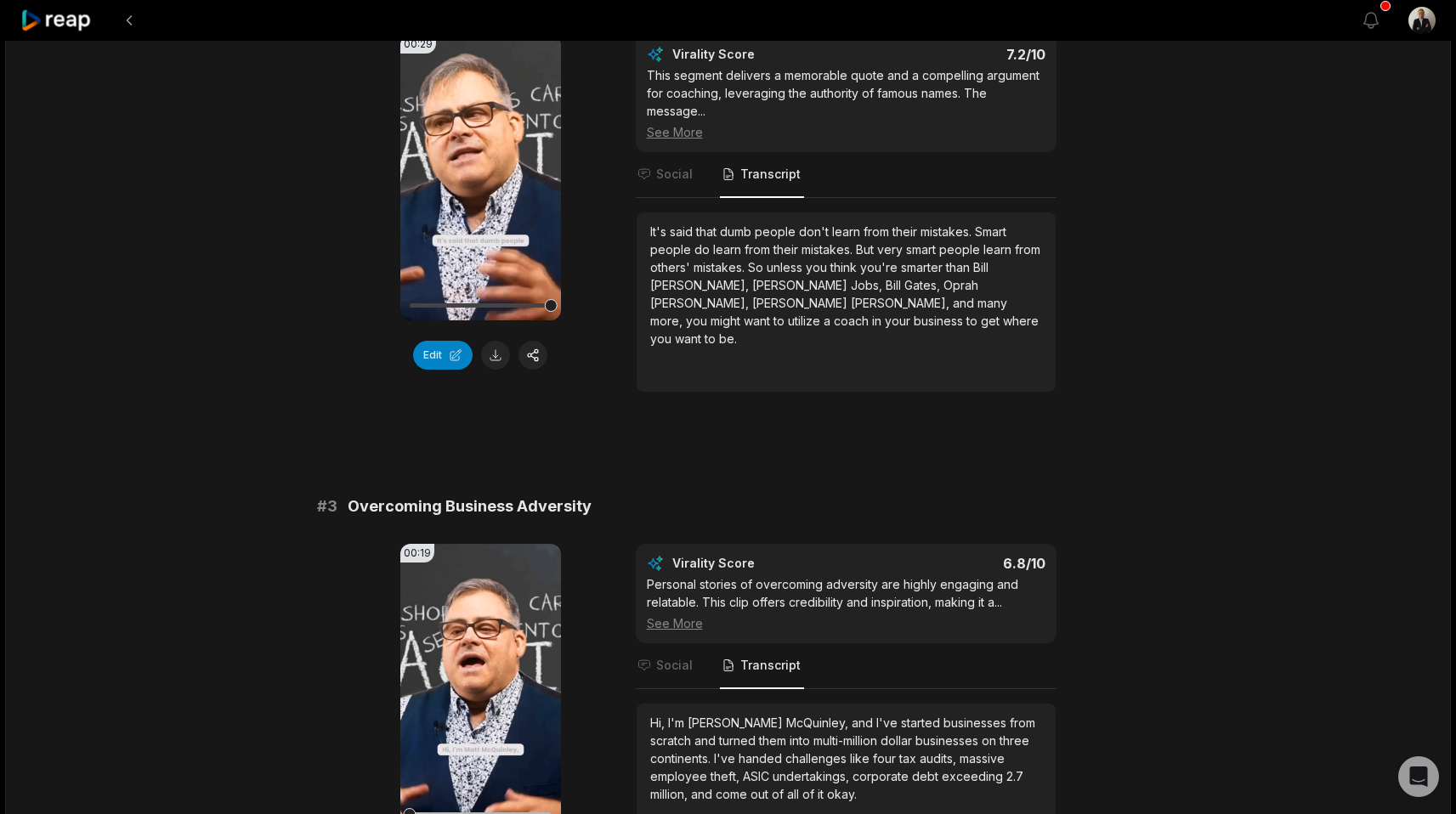
scroll to position [607, 0]
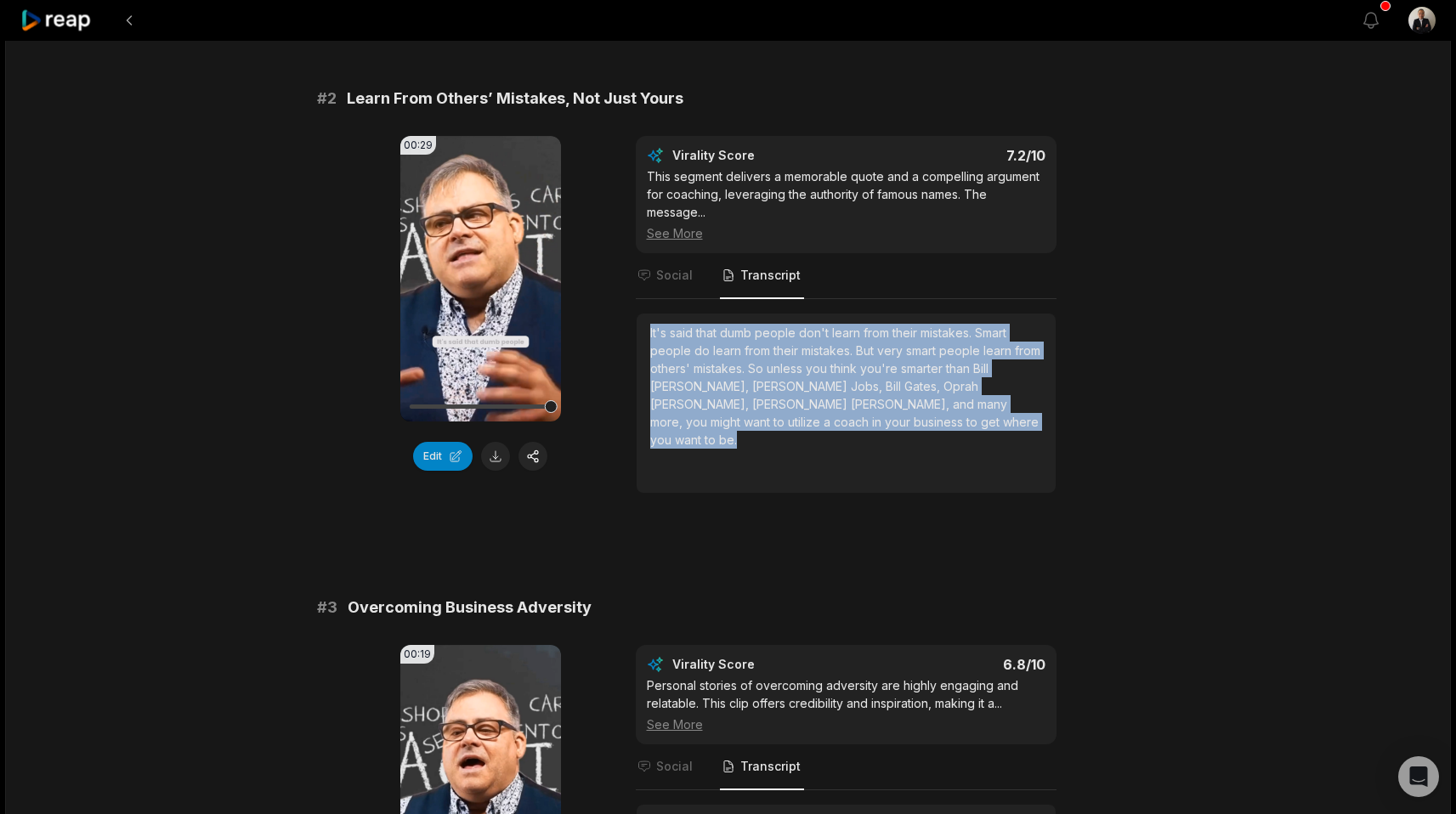
drag, startPoint x: 796, startPoint y: 432, endPoint x: 650, endPoint y: 335, distance: 175.3
click at [650, 335] on div "It's said that dumb people don't learn from their mistakes. [DEMOGRAPHIC_DATA] …" at bounding box center [846, 403] width 391 height 159
copy div "It's said that dumb people don't learn from their mistakes. [DEMOGRAPHIC_DATA] …"
